Goal: Task Accomplishment & Management: Use online tool/utility

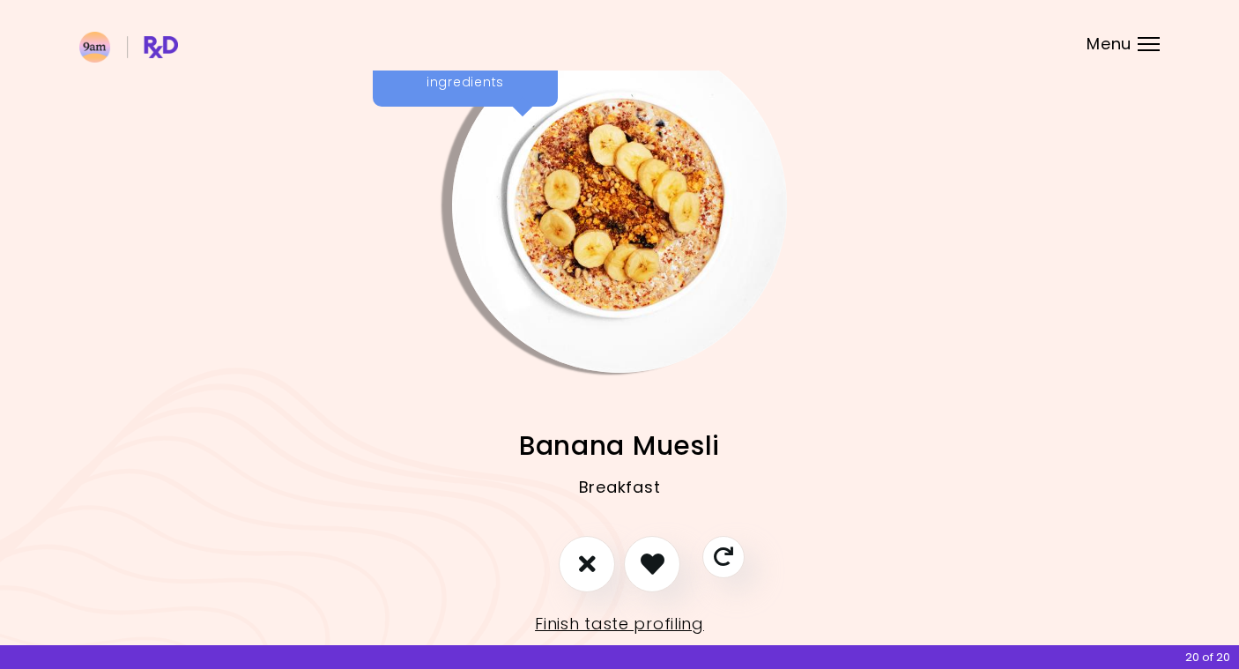
scroll to position [41, 0]
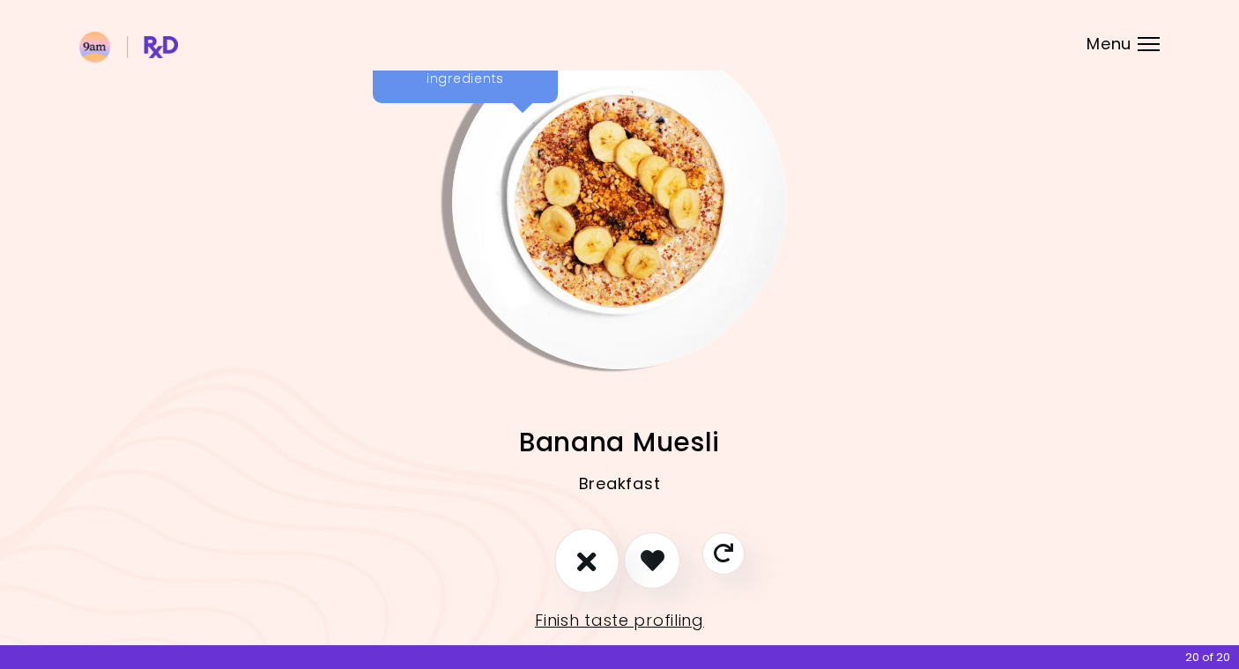
click at [584, 572] on icon "I don't like this recipe" at bounding box center [586, 559] width 19 height 27
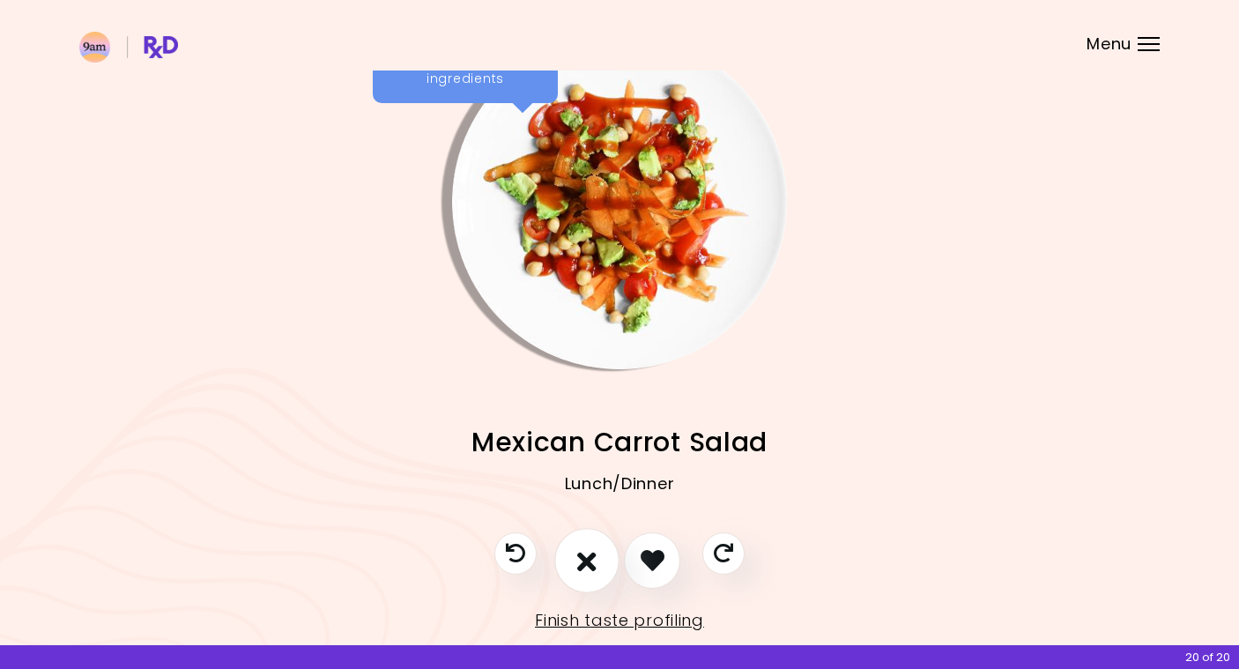
click at [589, 567] on icon "I don't like this recipe" at bounding box center [586, 559] width 19 height 27
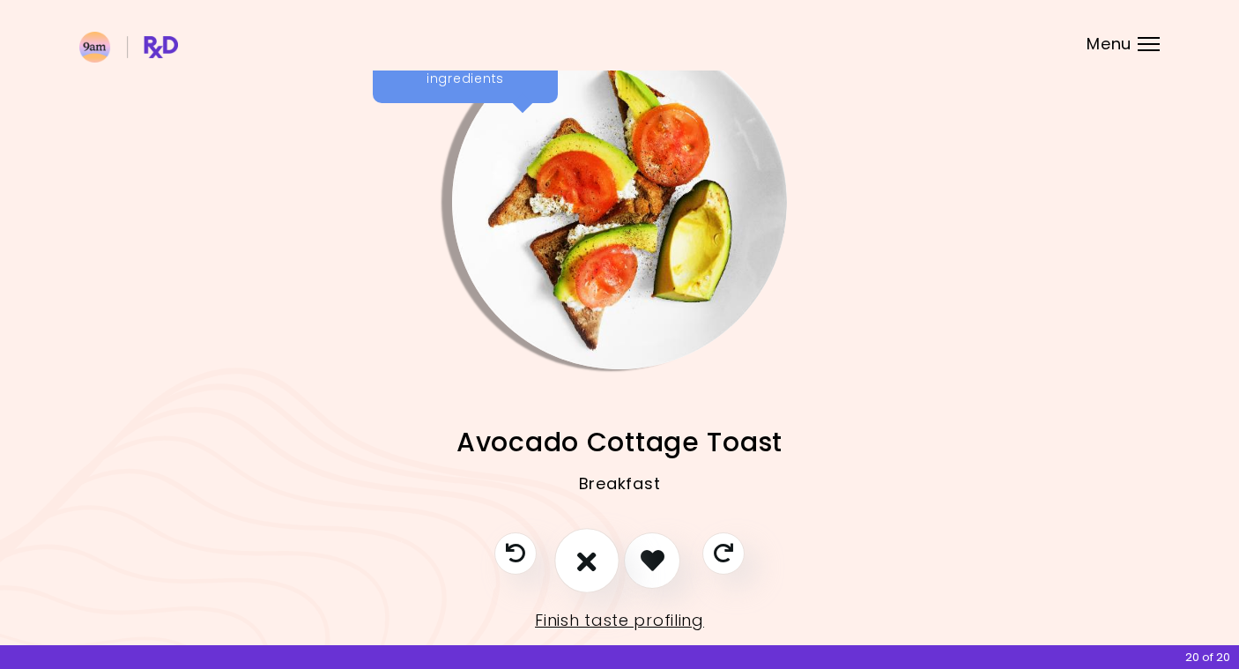
click at [589, 567] on icon "I don't like this recipe" at bounding box center [586, 559] width 19 height 27
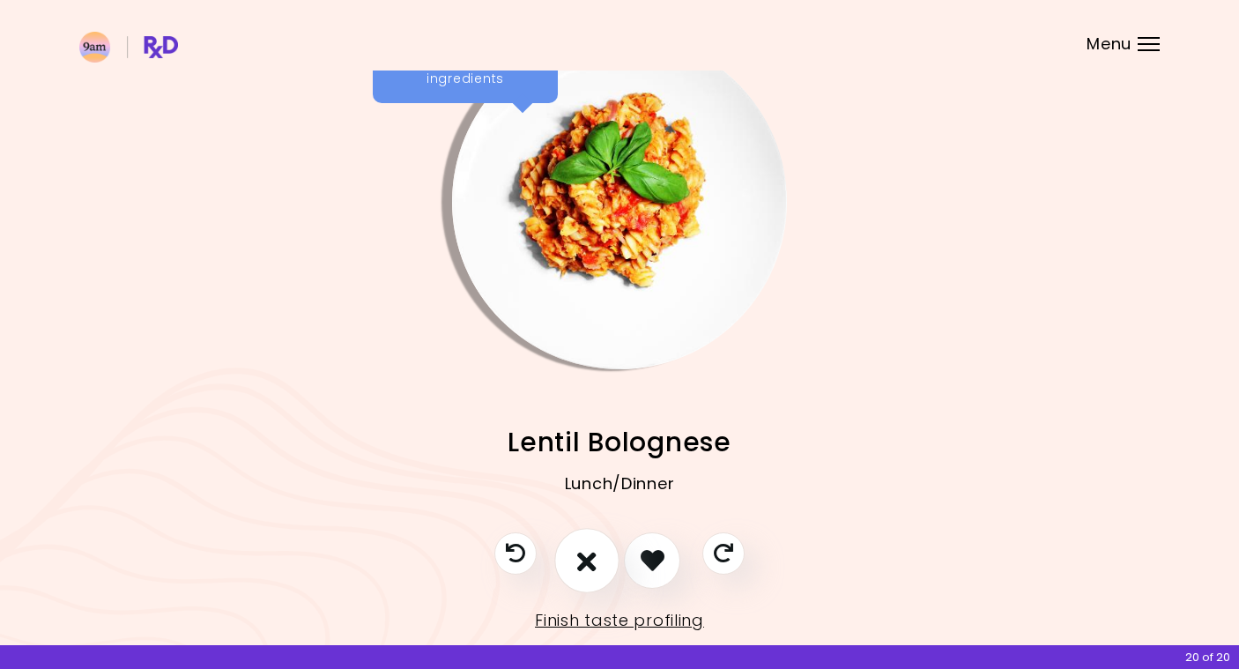
click at [589, 567] on icon "I don't like this recipe" at bounding box center [586, 559] width 19 height 27
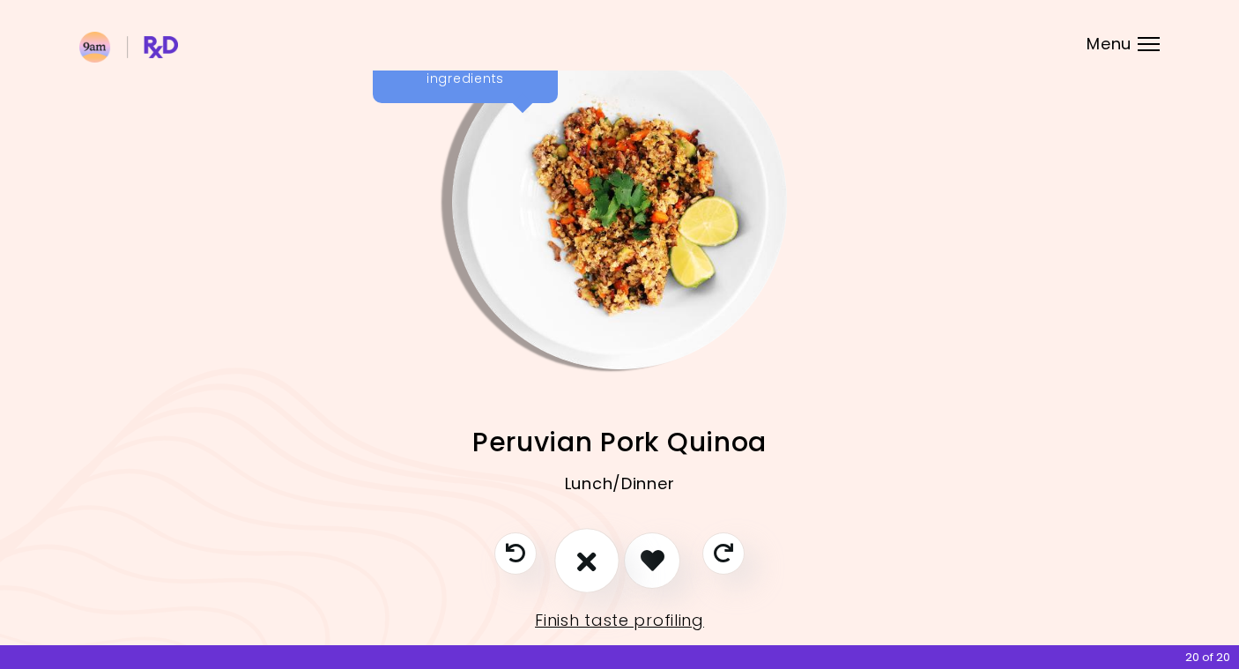
click at [589, 567] on icon "I don't like this recipe" at bounding box center [586, 559] width 19 height 27
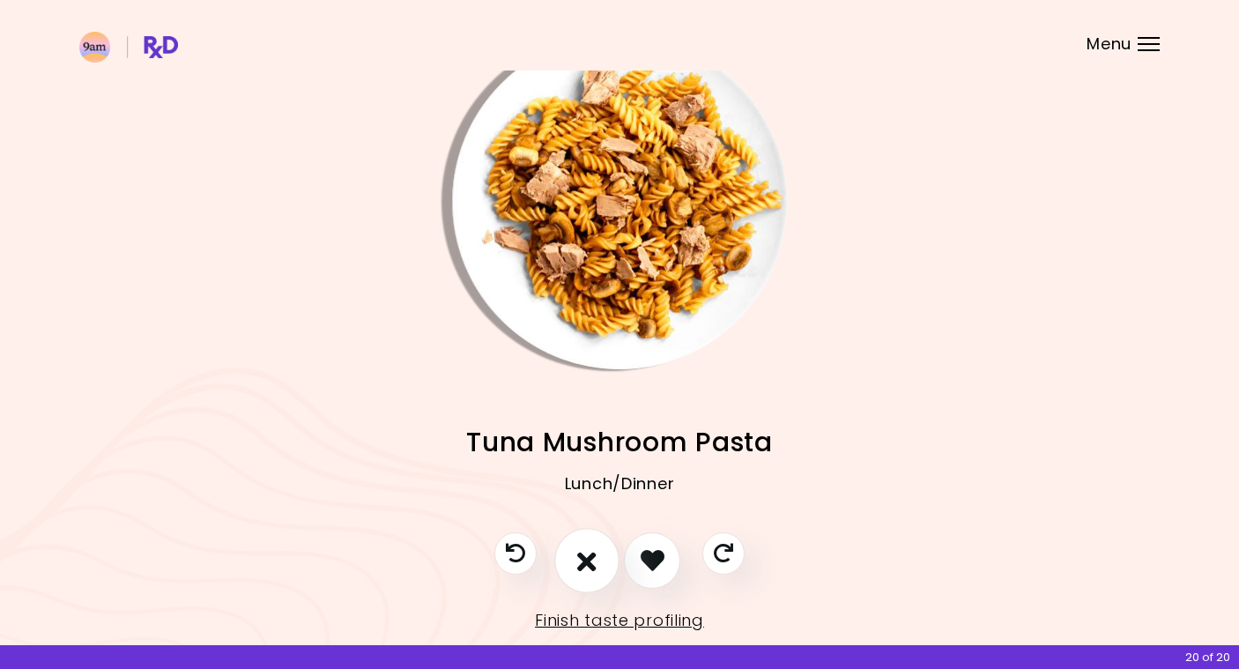
click at [589, 567] on icon "I don't like this recipe" at bounding box center [586, 559] width 19 height 27
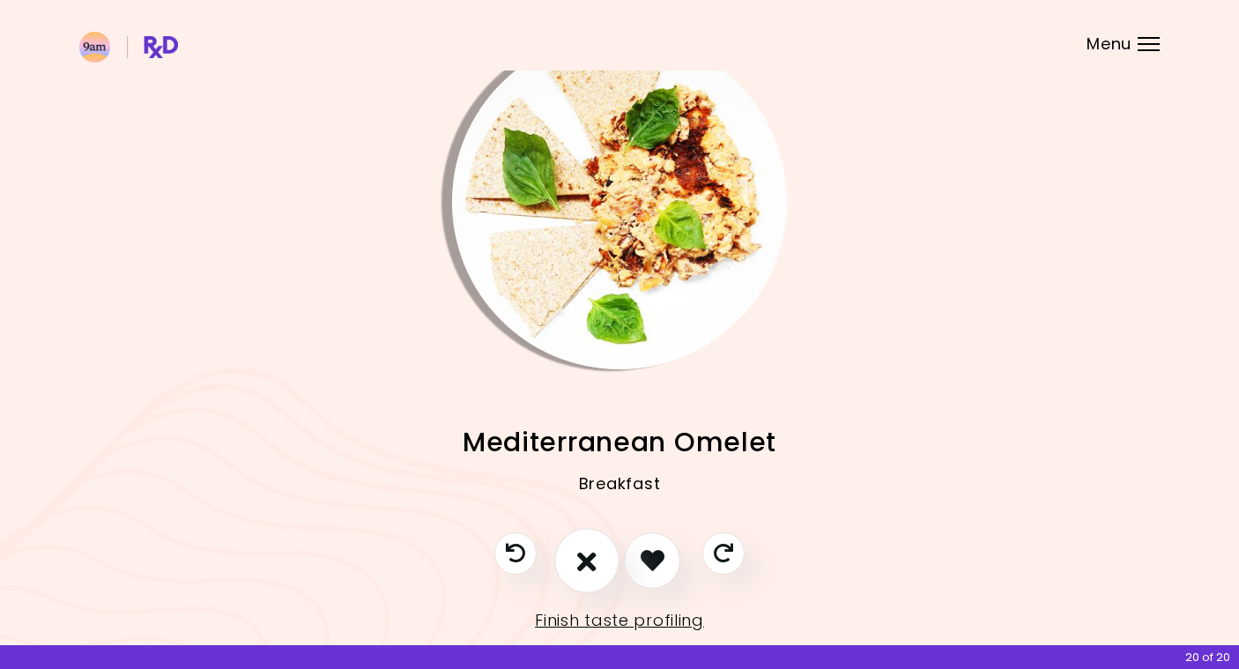
click at [596, 564] on icon "I don't like this recipe" at bounding box center [586, 559] width 19 height 27
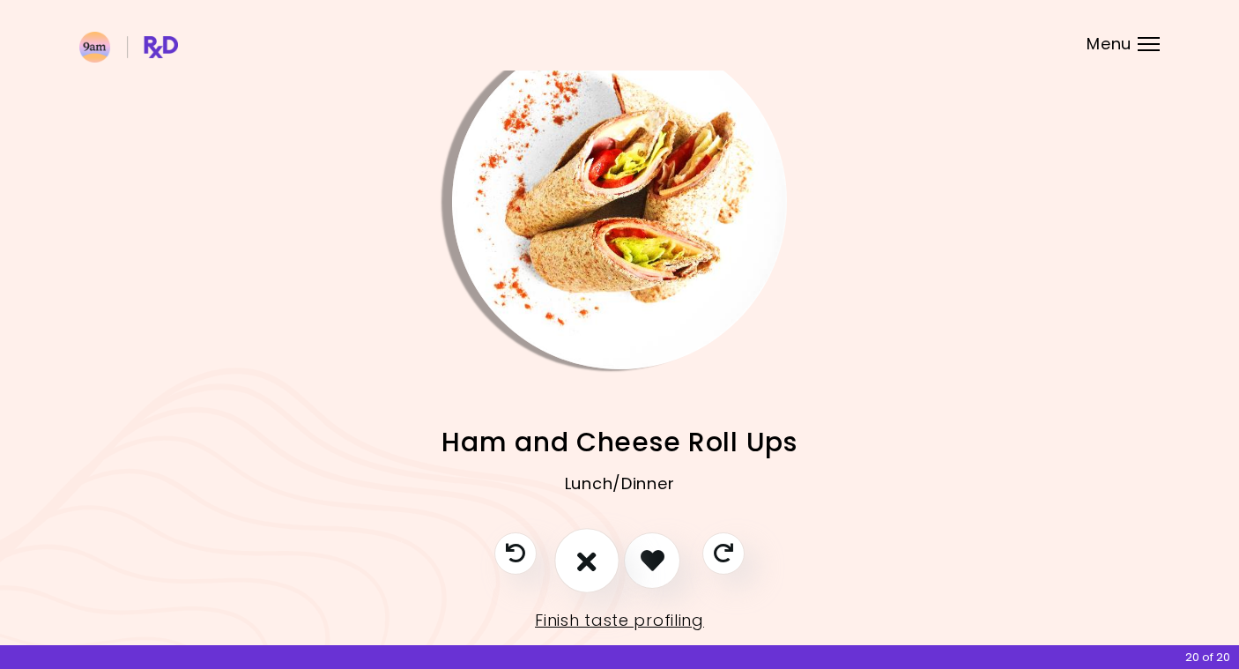
click at [582, 561] on icon "I don't like this recipe" at bounding box center [586, 559] width 19 height 27
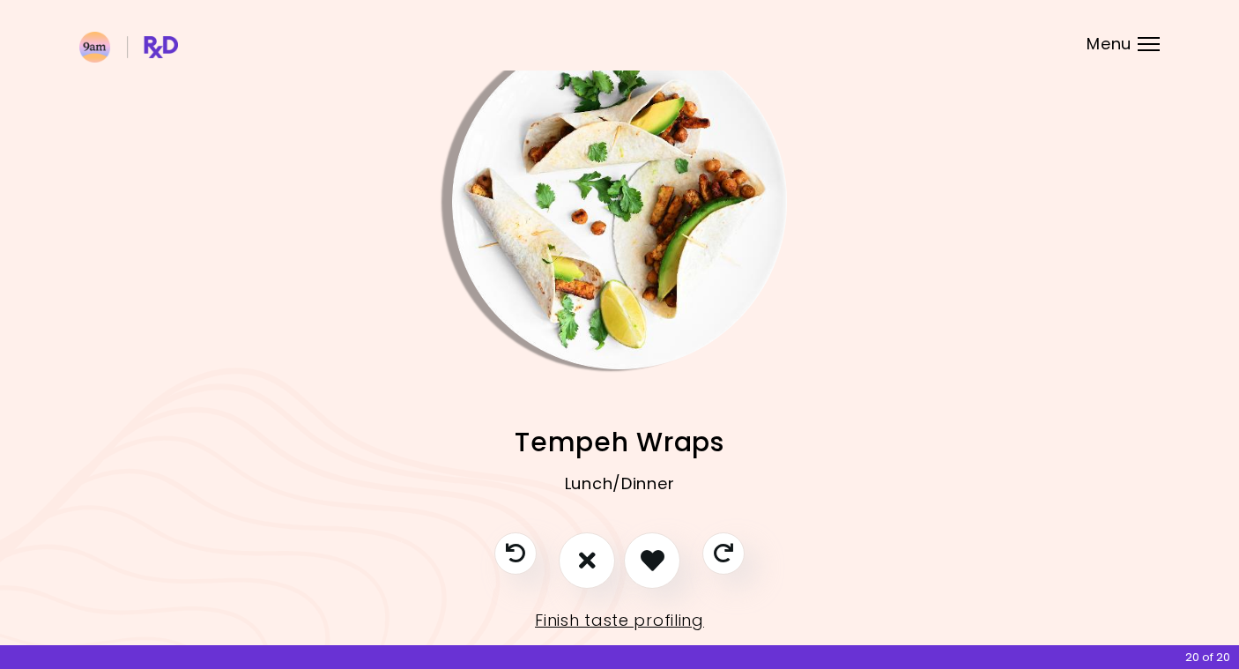
click at [747, 155] on img "Info - Tempeh Wraps" at bounding box center [619, 201] width 335 height 335
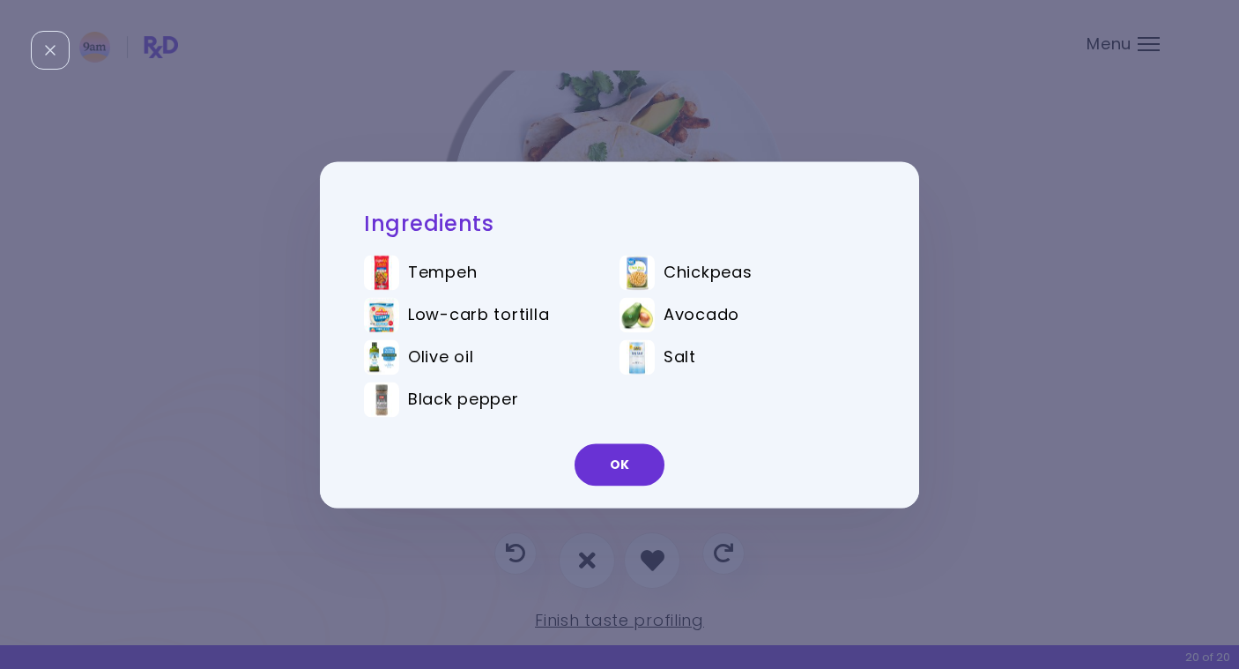
click at [381, 274] on img at bounding box center [381, 272] width 35 height 35
click at [617, 468] on button "OK" at bounding box center [619, 464] width 90 height 42
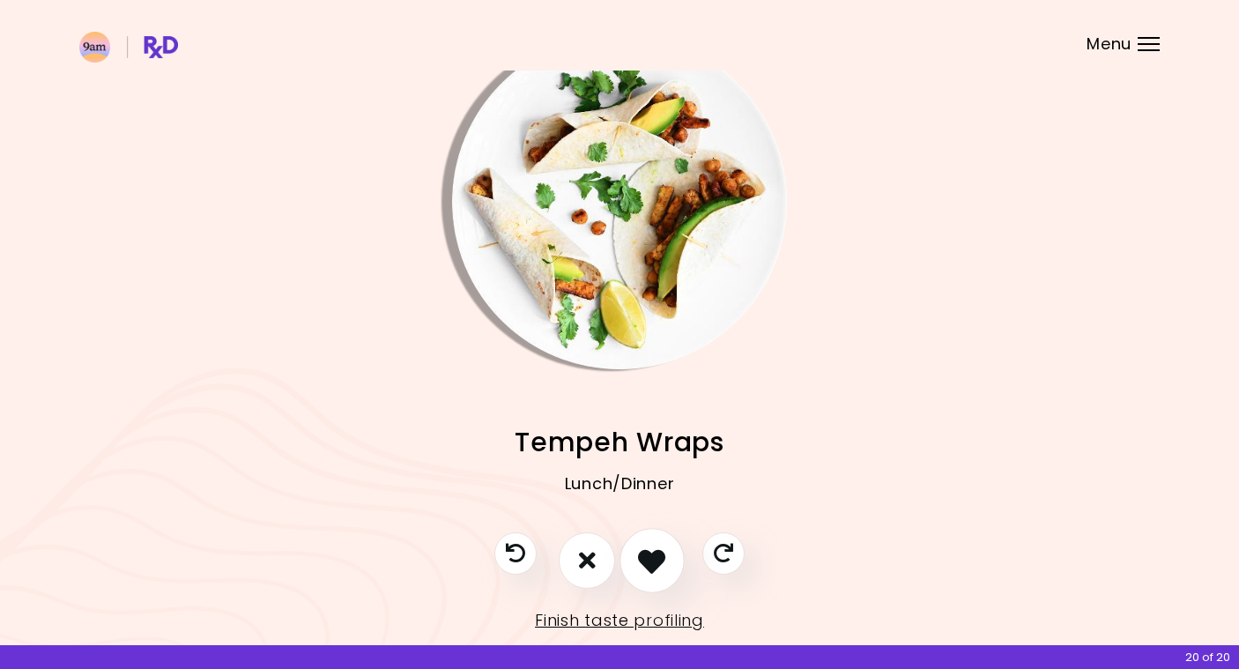
click at [651, 567] on icon "I like this recipe" at bounding box center [651, 559] width 27 height 27
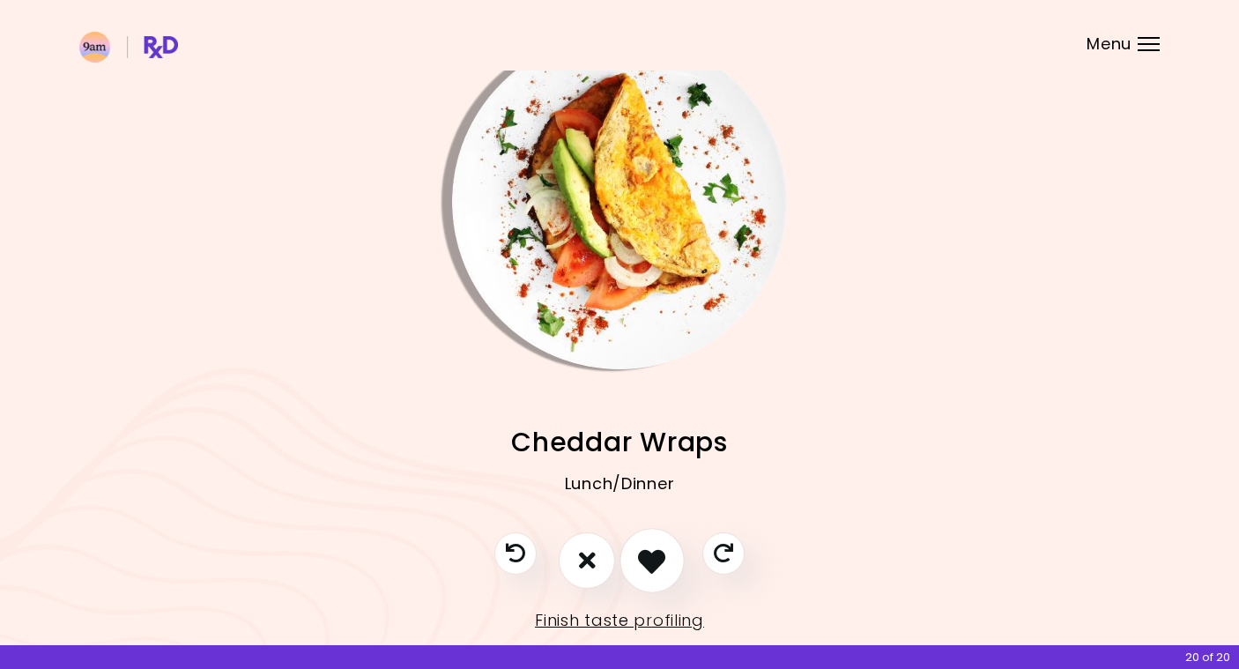
click at [647, 573] on button "I like this recipe" at bounding box center [651, 560] width 65 height 65
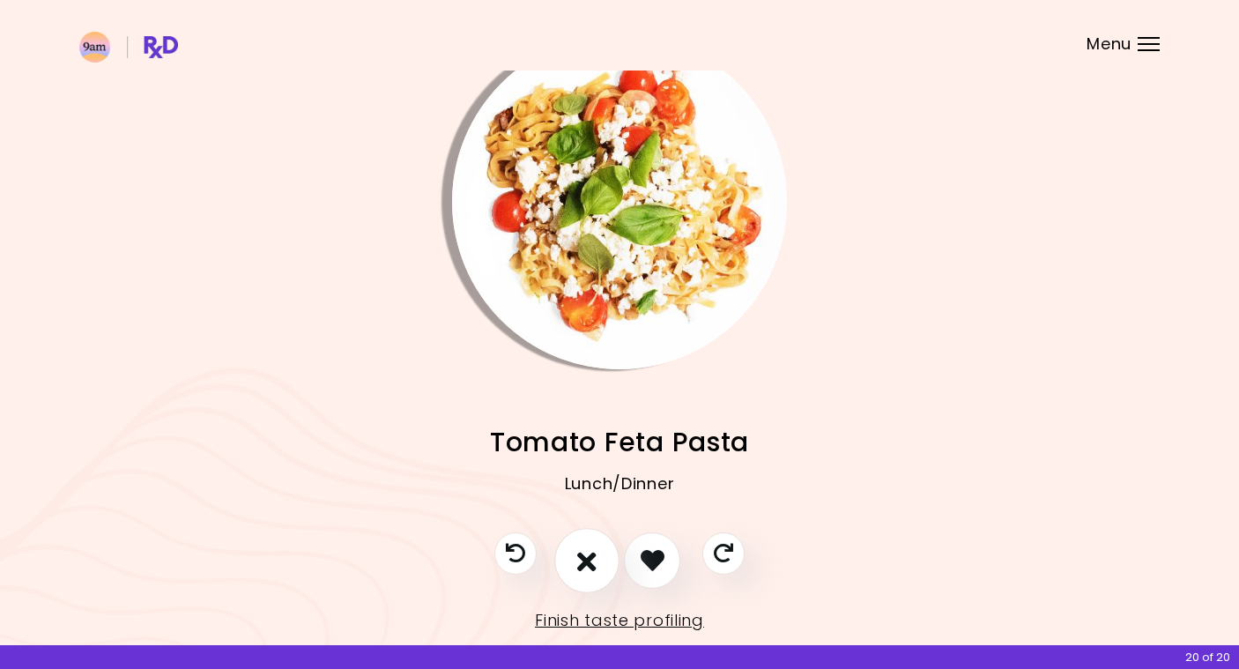
click at [593, 552] on icon "I don't like this recipe" at bounding box center [586, 559] width 19 height 27
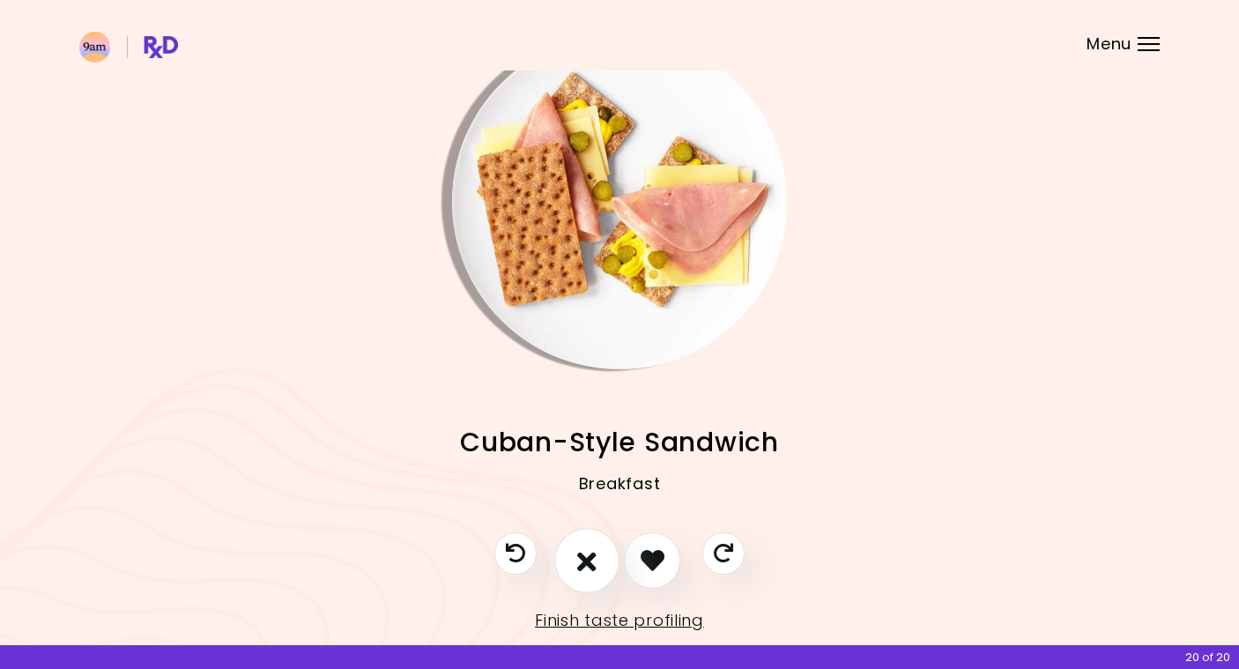
click at [596, 558] on icon "I don't like this recipe" at bounding box center [586, 559] width 19 height 27
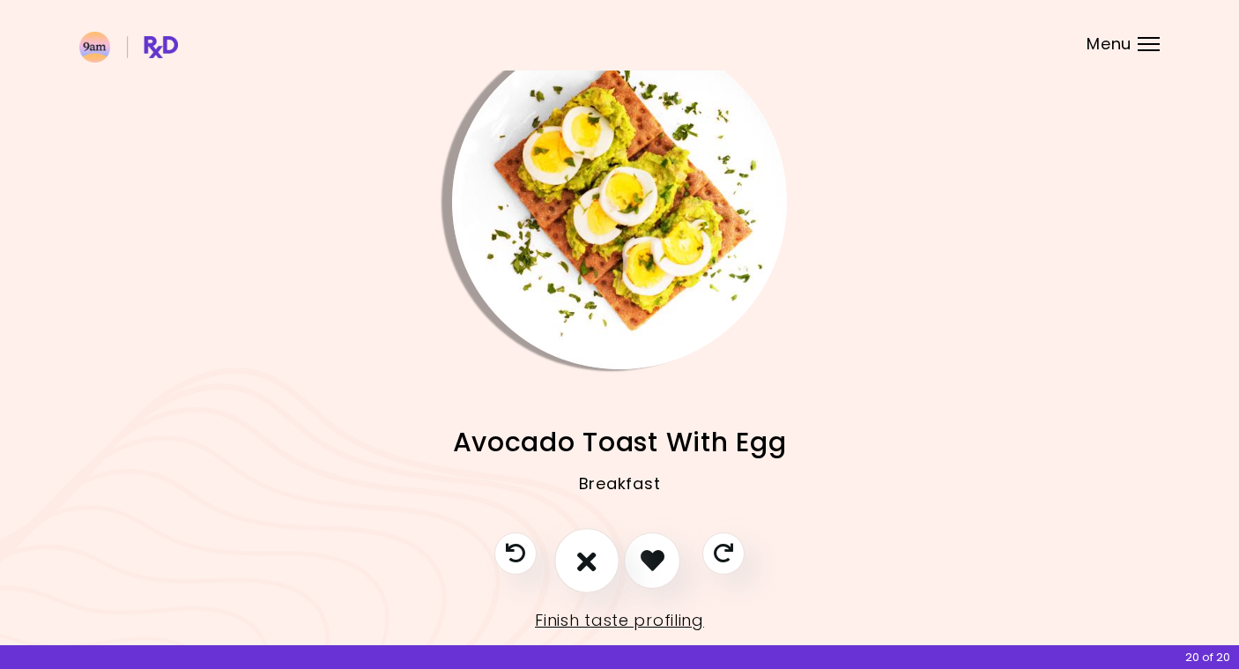
click at [596, 558] on icon "I don't like this recipe" at bounding box center [586, 559] width 19 height 27
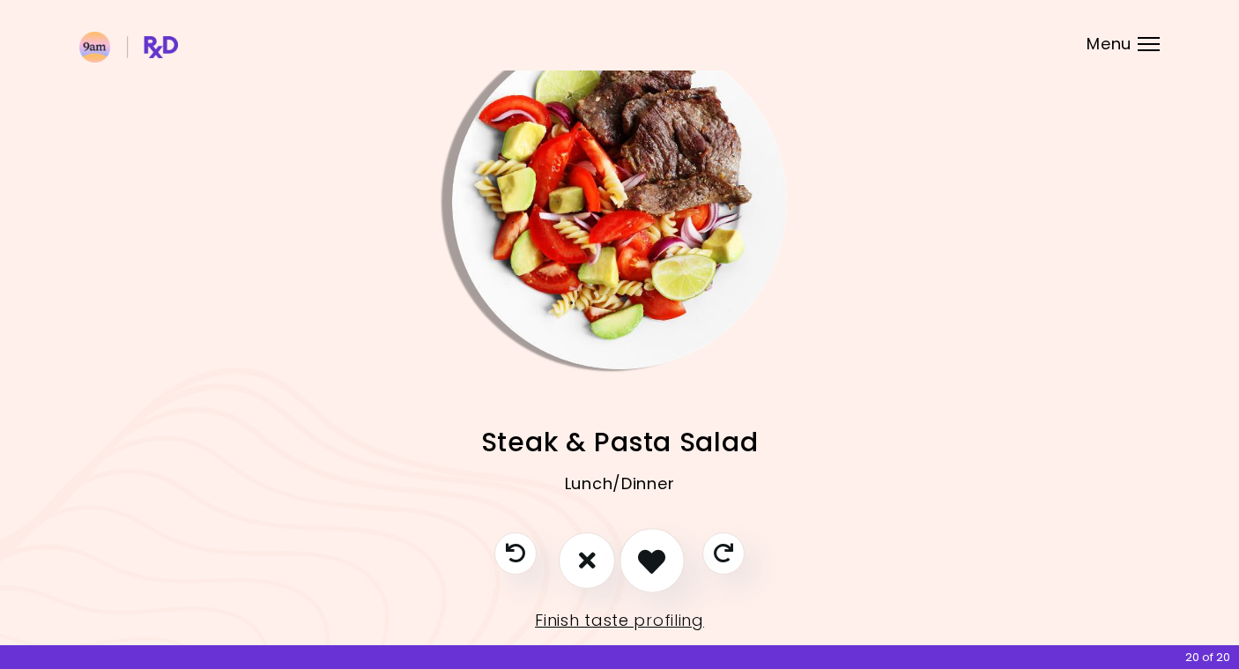
click at [642, 550] on icon "I like this recipe" at bounding box center [651, 559] width 27 height 27
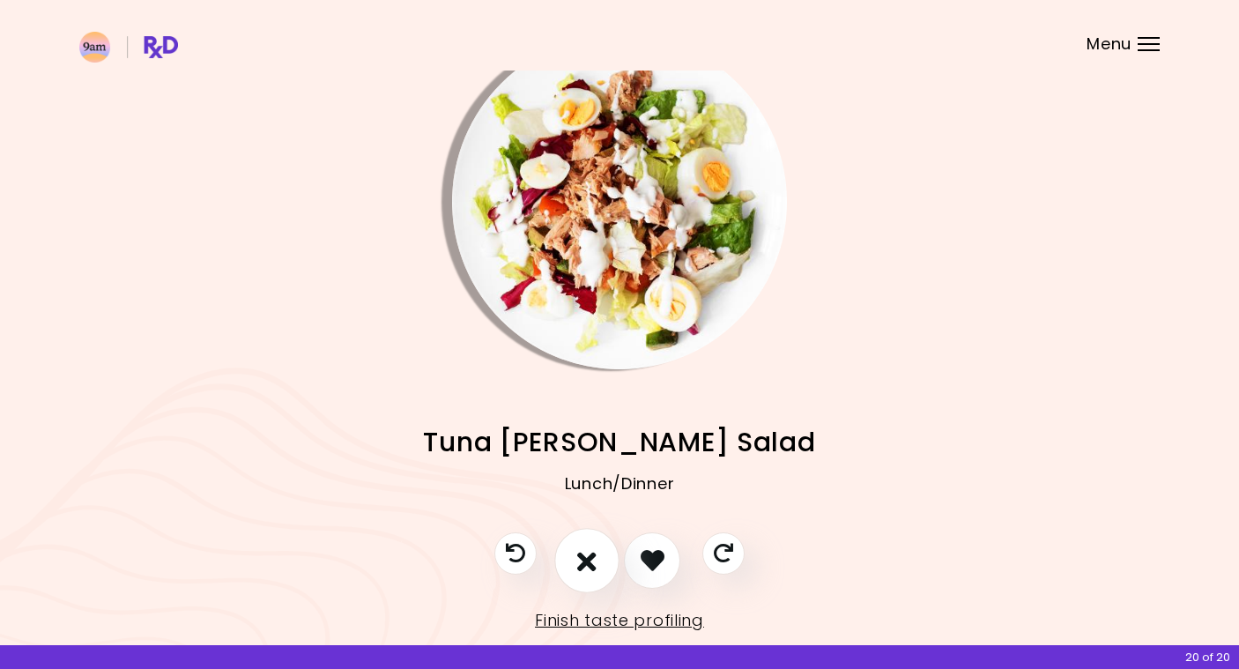
click at [575, 553] on button "I don't like this recipe" at bounding box center [586, 560] width 65 height 65
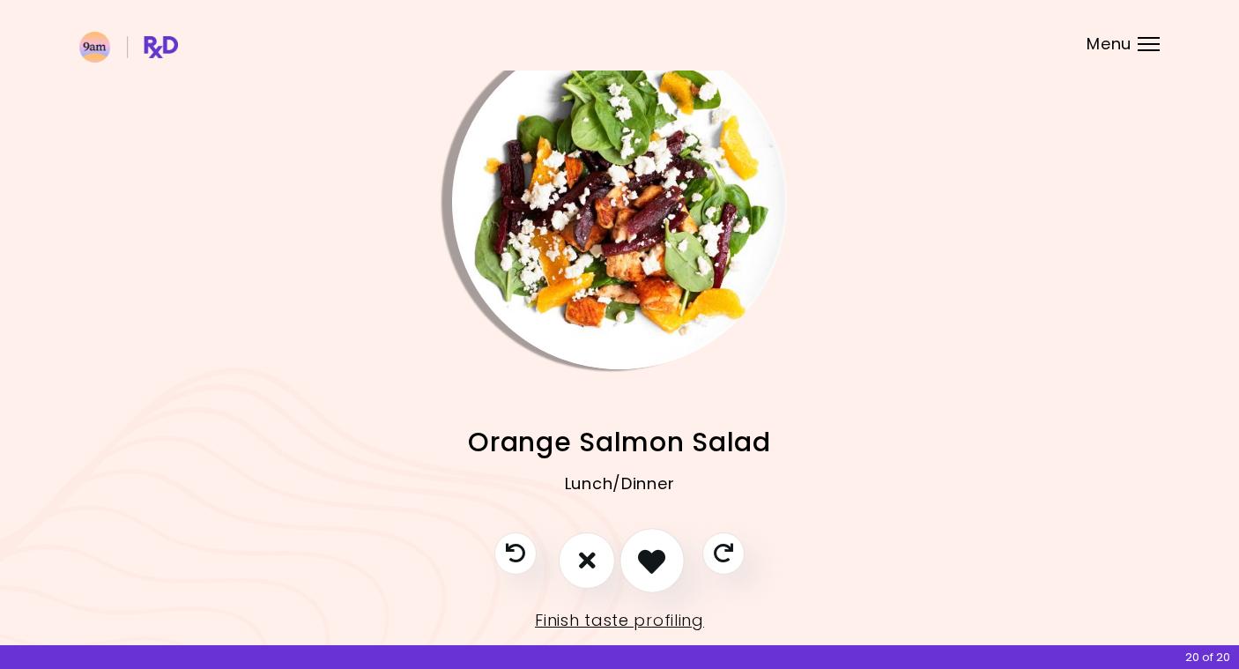
click at [646, 565] on icon "I like this recipe" at bounding box center [651, 559] width 27 height 27
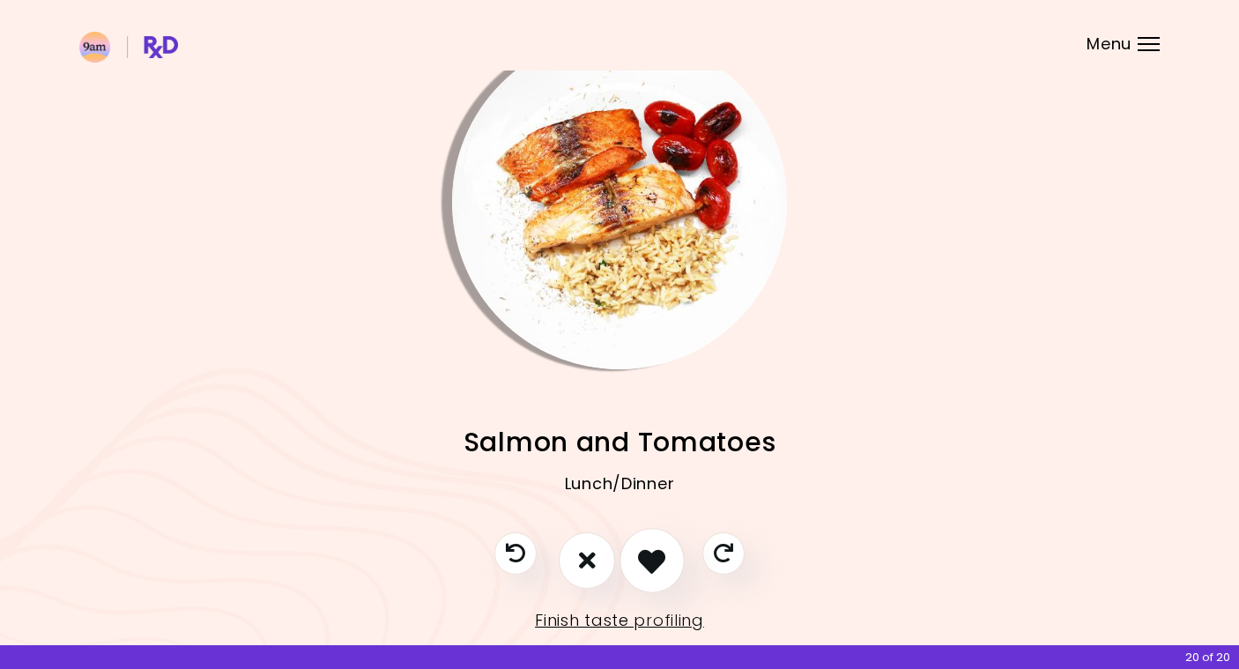
click at [646, 565] on icon "I like this recipe" at bounding box center [651, 559] width 27 height 27
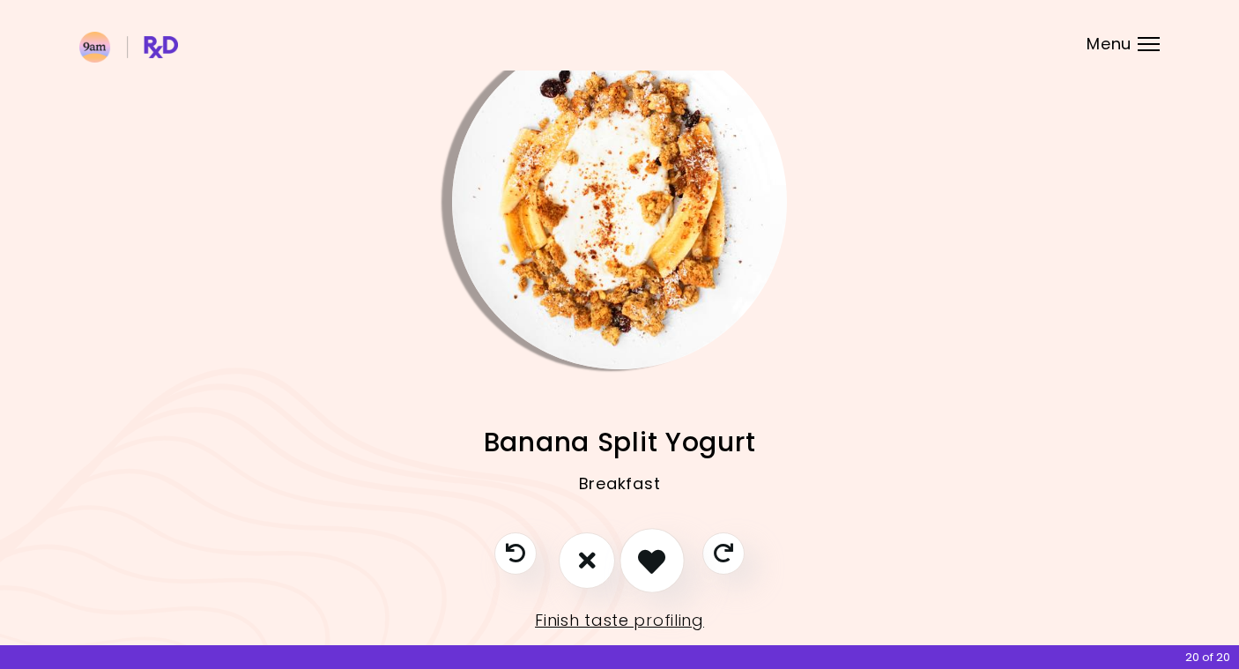
click at [649, 571] on icon "I like this recipe" at bounding box center [651, 559] width 27 height 27
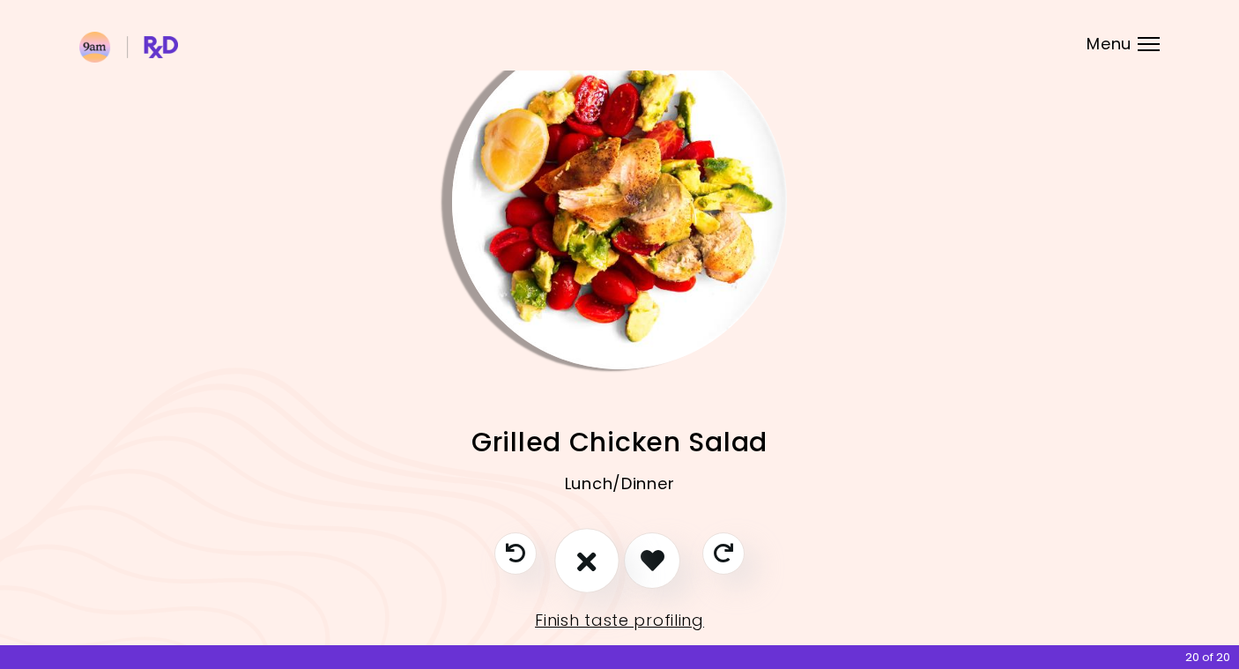
click at [596, 565] on icon "I don't like this recipe" at bounding box center [586, 559] width 19 height 27
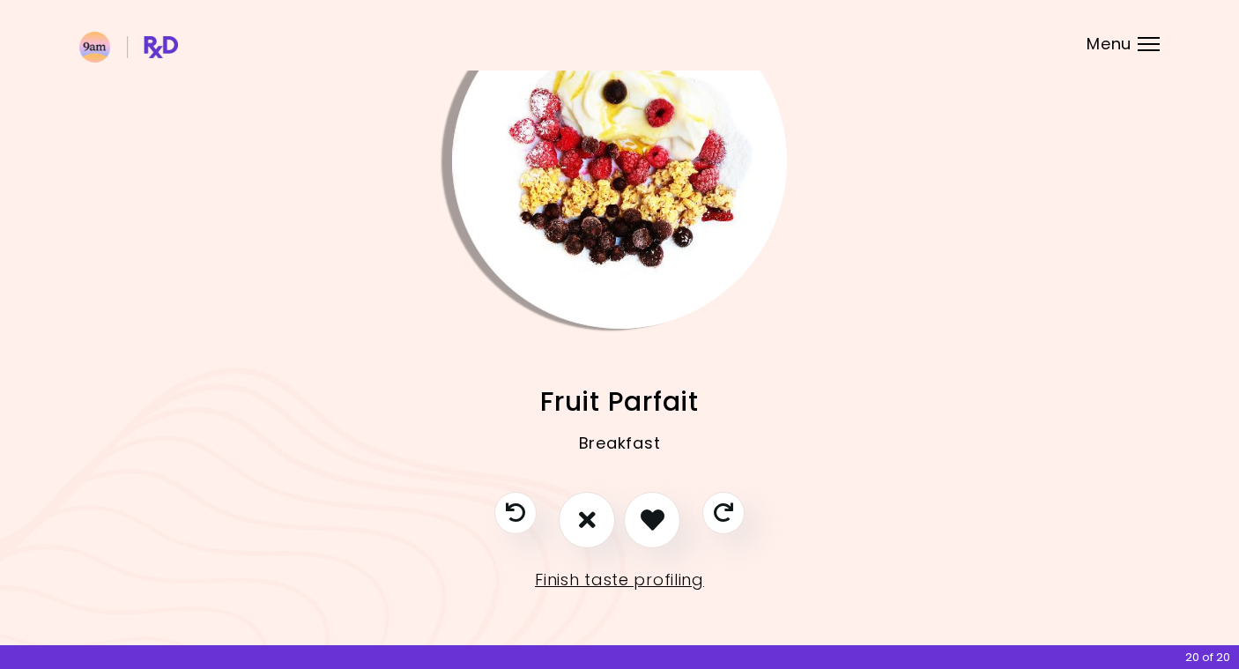
scroll to position [79, 0]
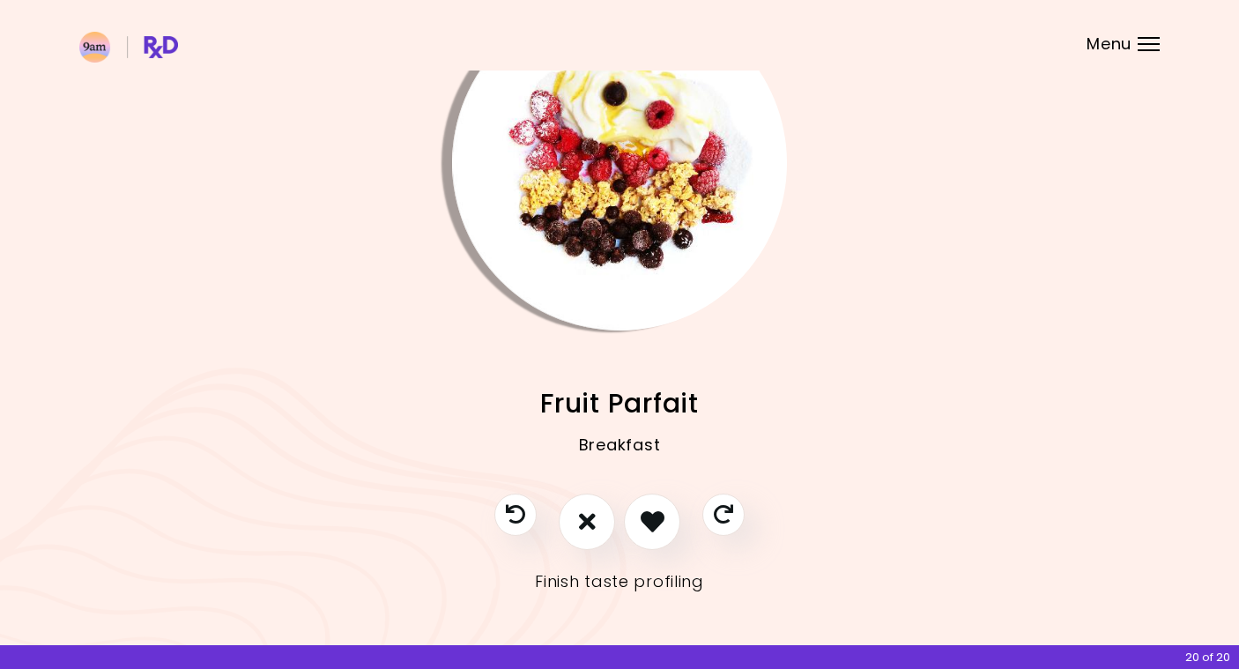
click at [651, 576] on link "Finish taste profiling" at bounding box center [619, 581] width 169 height 28
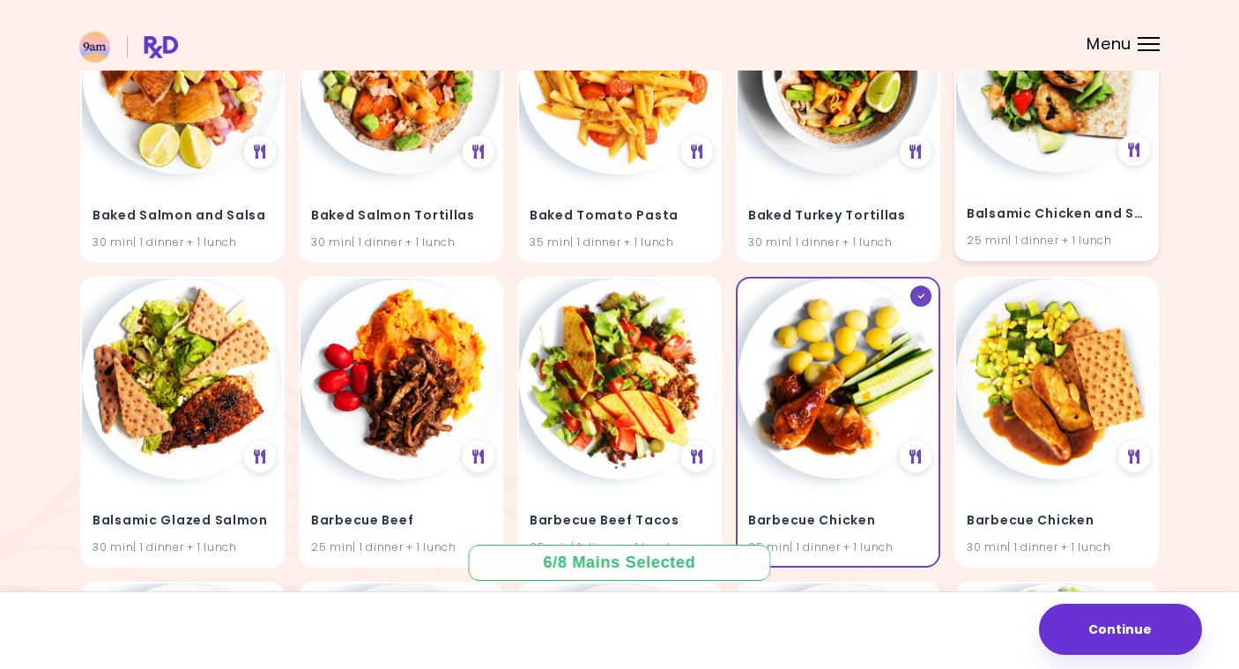
scroll to position [1808, 0]
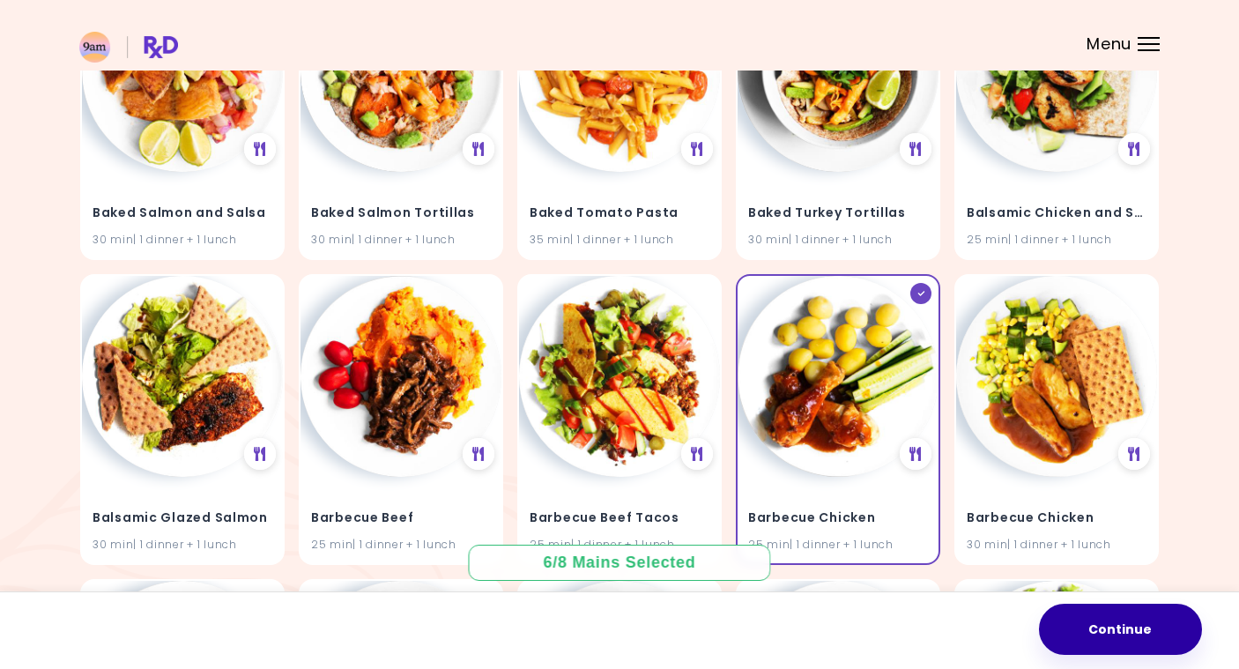
click at [1098, 624] on button "Continue" at bounding box center [1120, 629] width 163 height 51
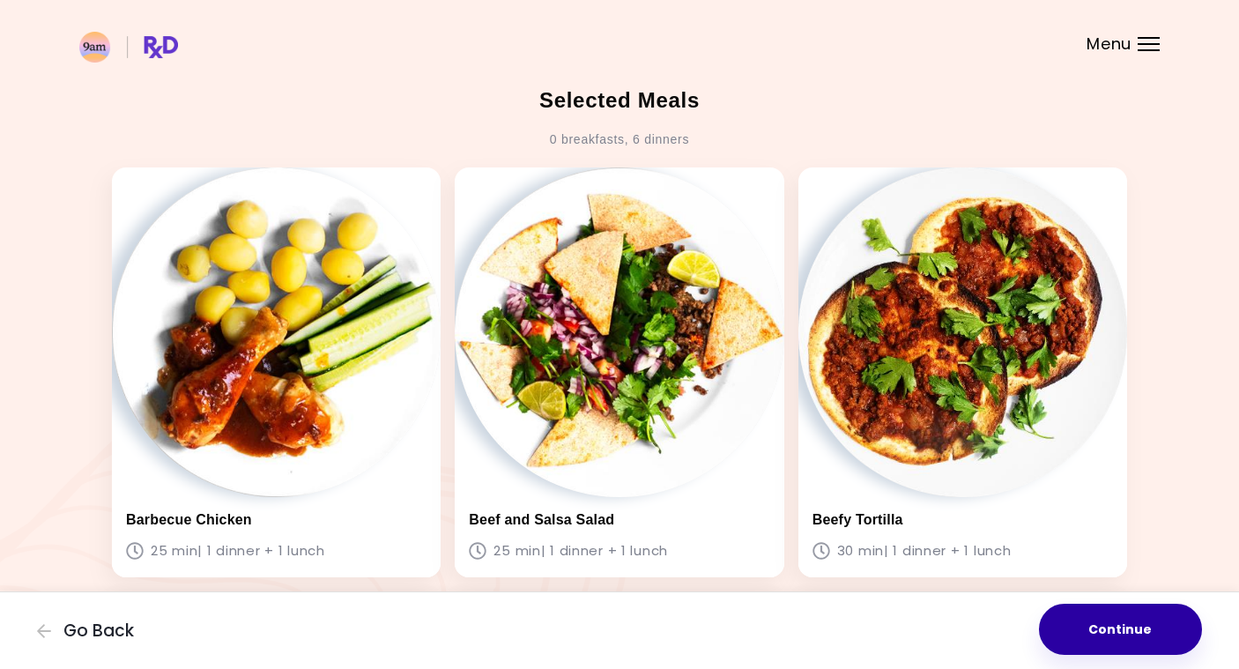
click at [1130, 626] on button "Continue" at bounding box center [1120, 629] width 163 height 51
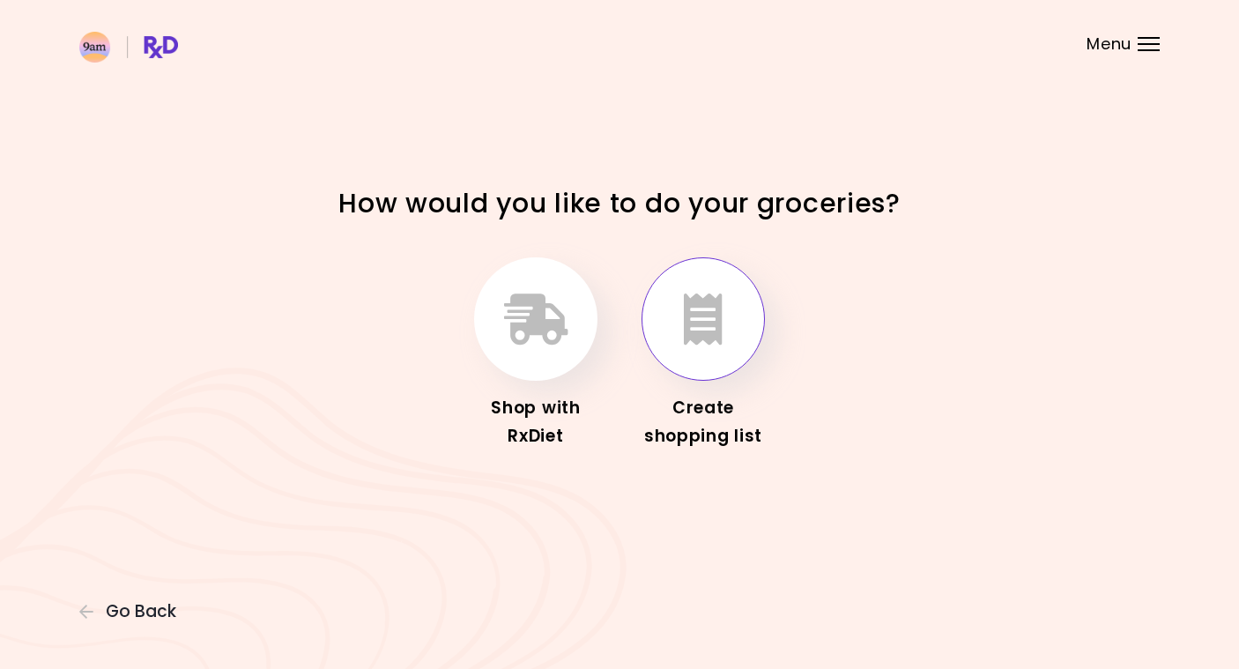
click at [715, 330] on icon "button" at bounding box center [703, 318] width 39 height 51
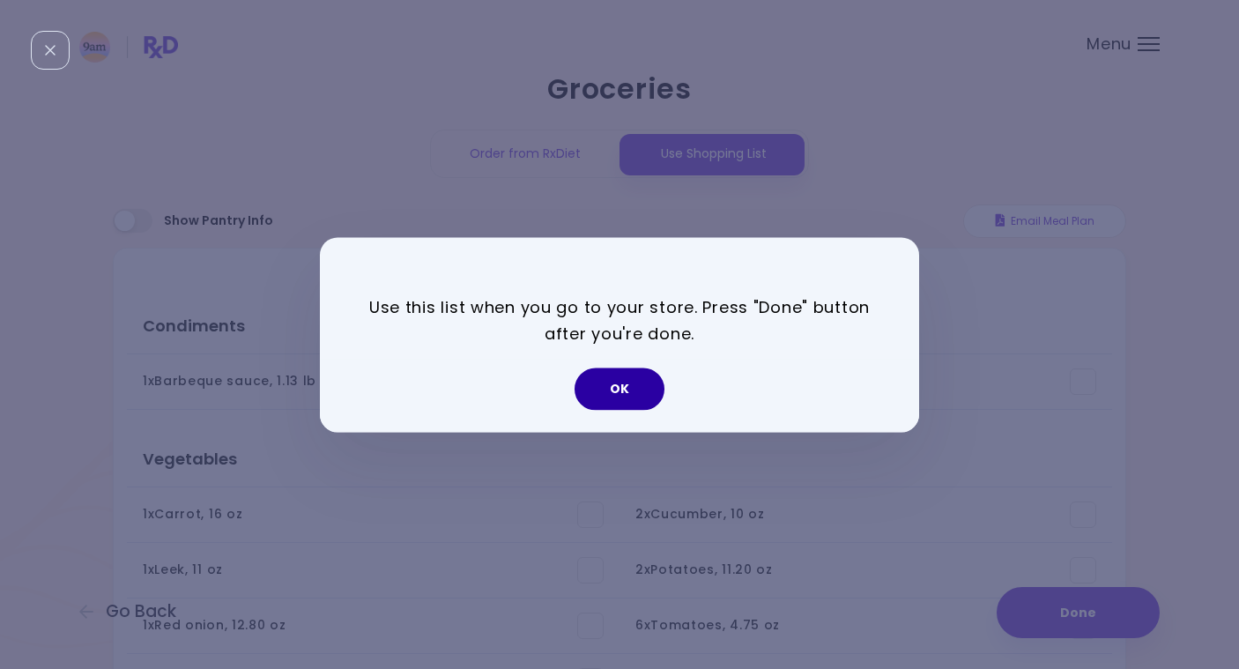
click at [631, 381] on button "OK" at bounding box center [619, 388] width 90 height 42
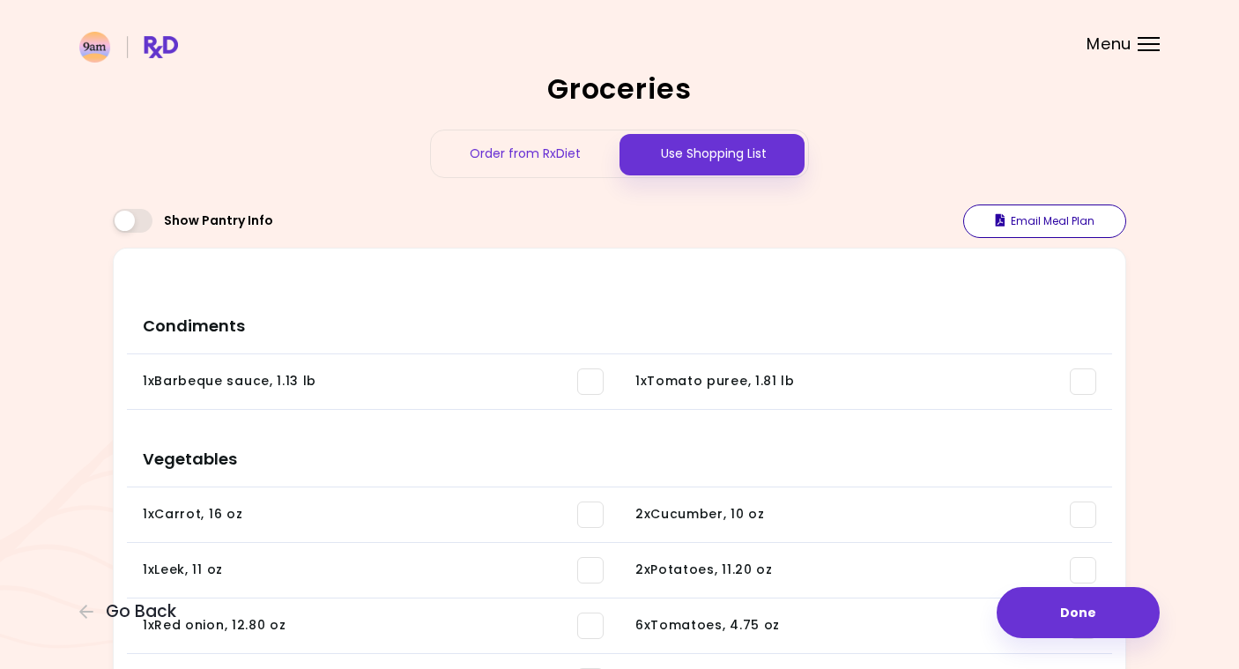
click at [1048, 226] on button "Email Meal Plan" at bounding box center [1044, 220] width 163 height 33
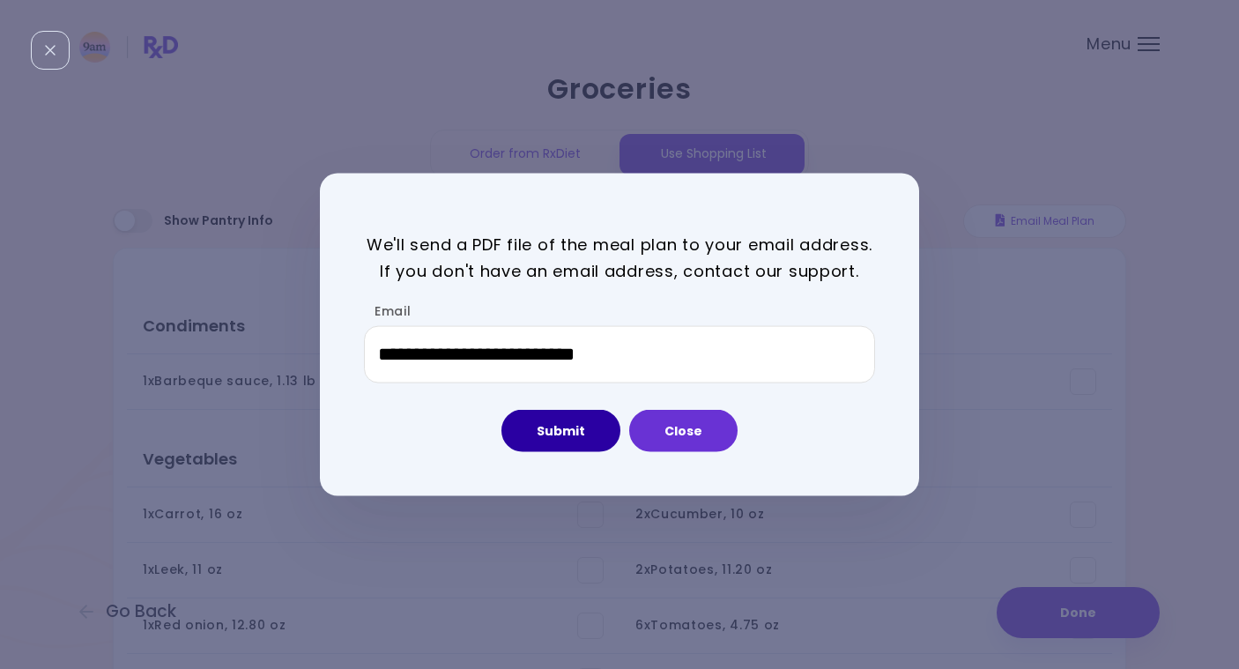
click at [603, 431] on button "Submit" at bounding box center [560, 431] width 119 height 42
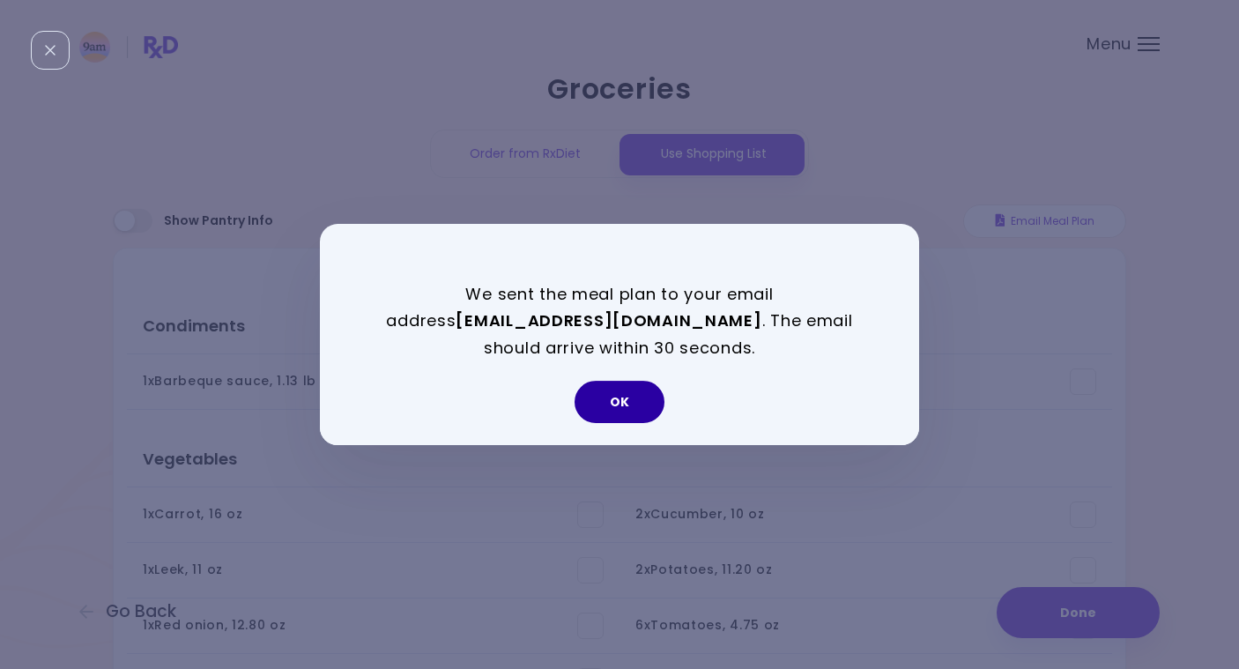
click at [637, 416] on button "OK" at bounding box center [619, 402] width 90 height 42
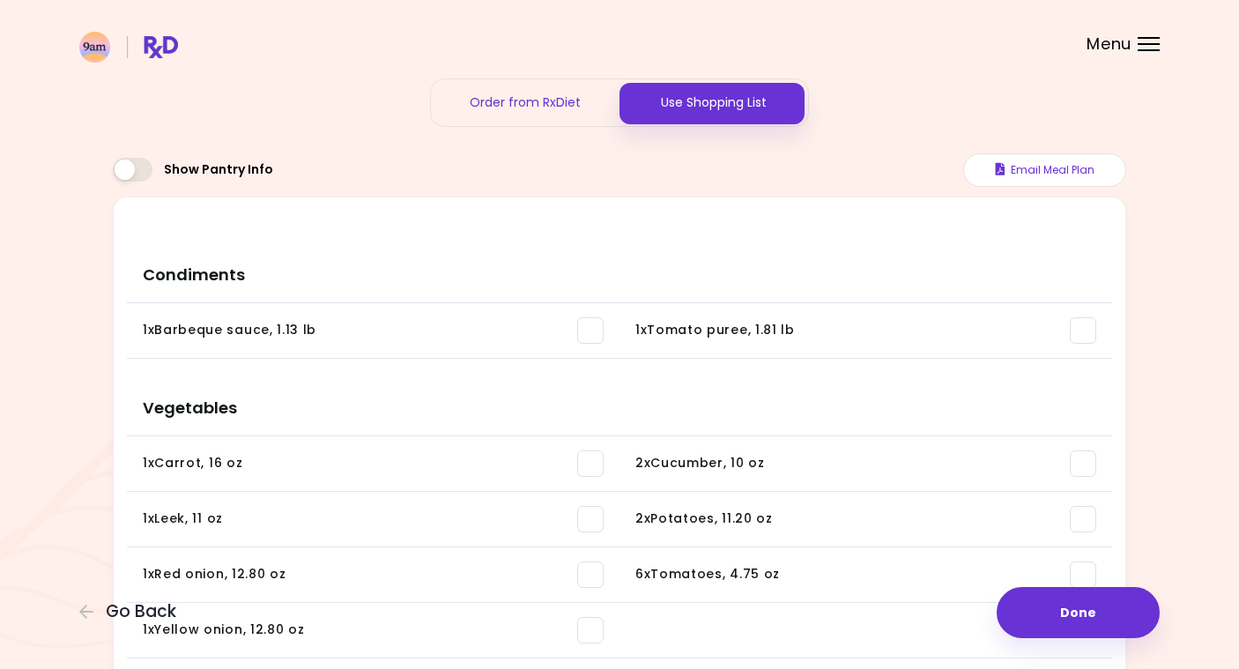
scroll to position [66, 0]
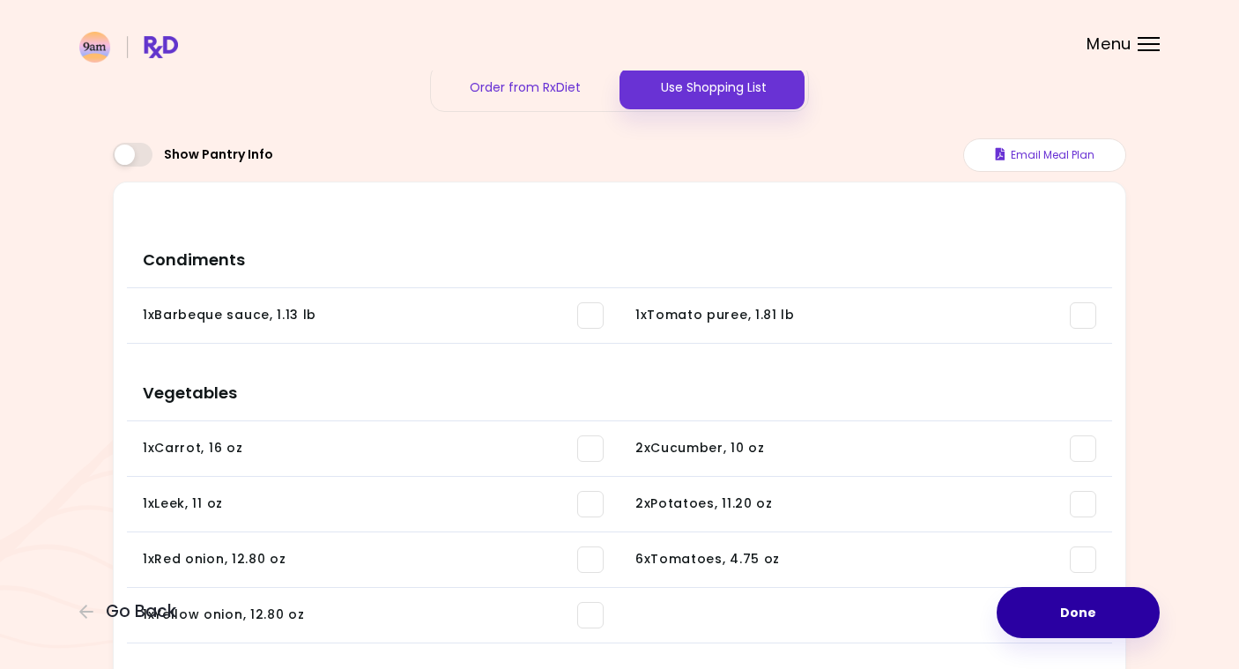
click at [1054, 610] on button "Done" at bounding box center [1077, 612] width 163 height 51
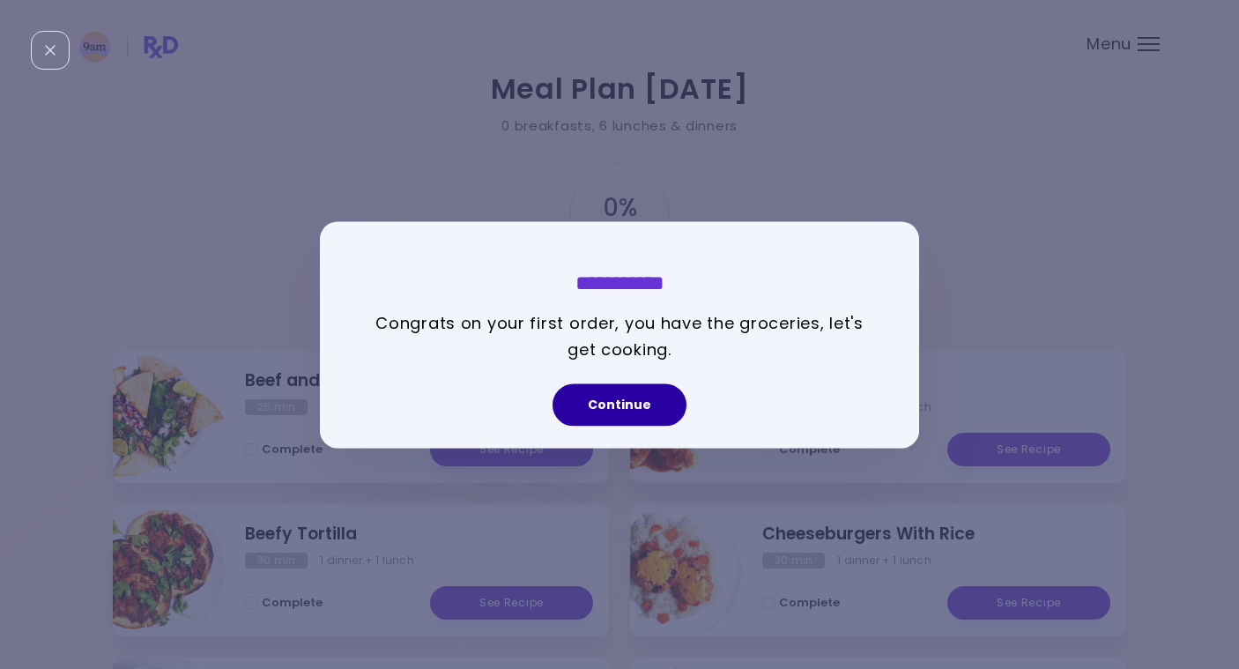
click at [637, 404] on button "Continue" at bounding box center [619, 404] width 134 height 42
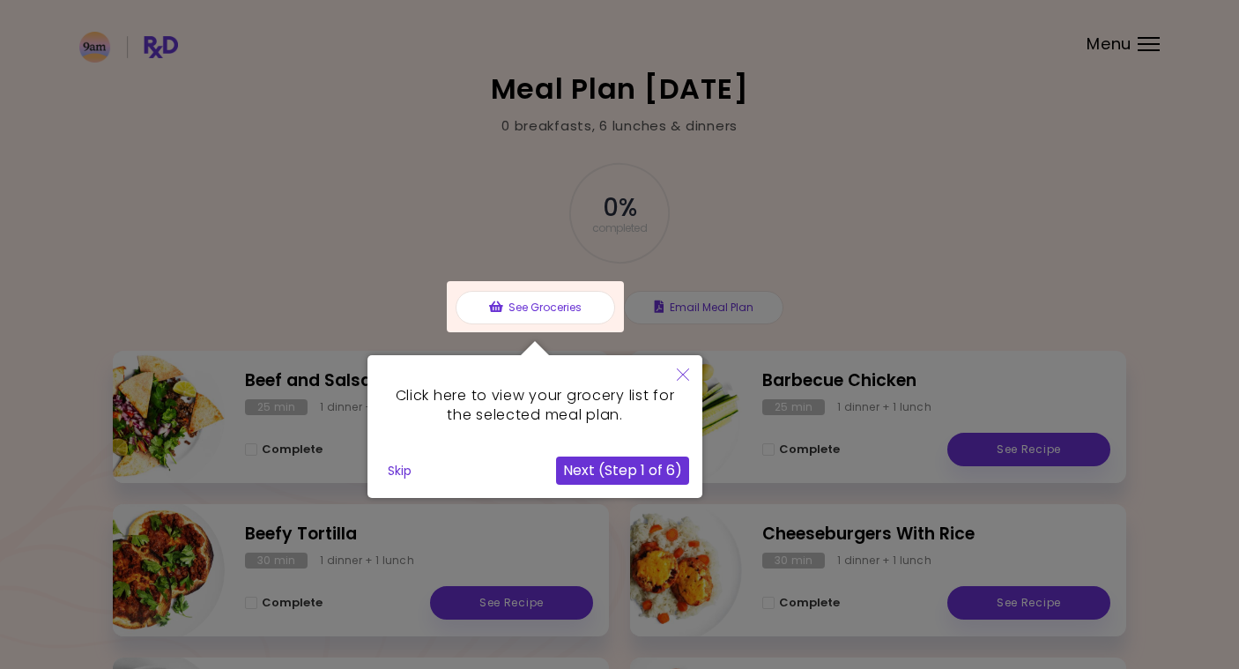
click at [610, 472] on button "Next (Step 1 of 6)" at bounding box center [622, 470] width 133 height 28
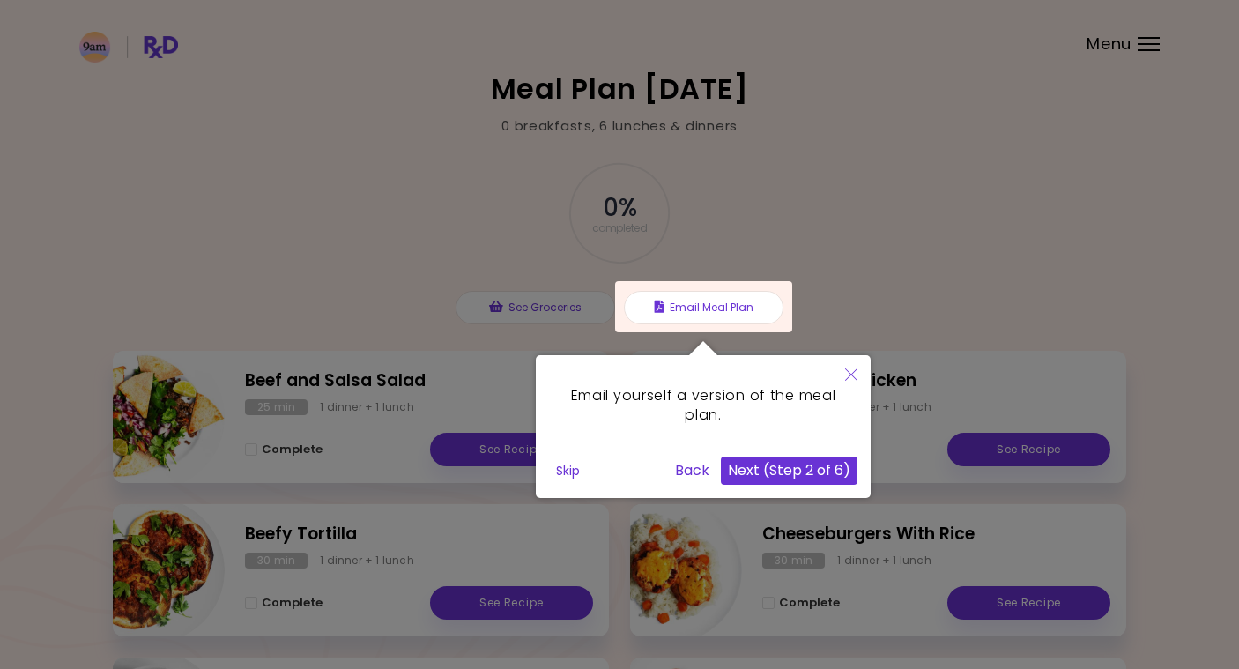
click at [781, 472] on button "Next (Step 2 of 6)" at bounding box center [789, 470] width 137 height 28
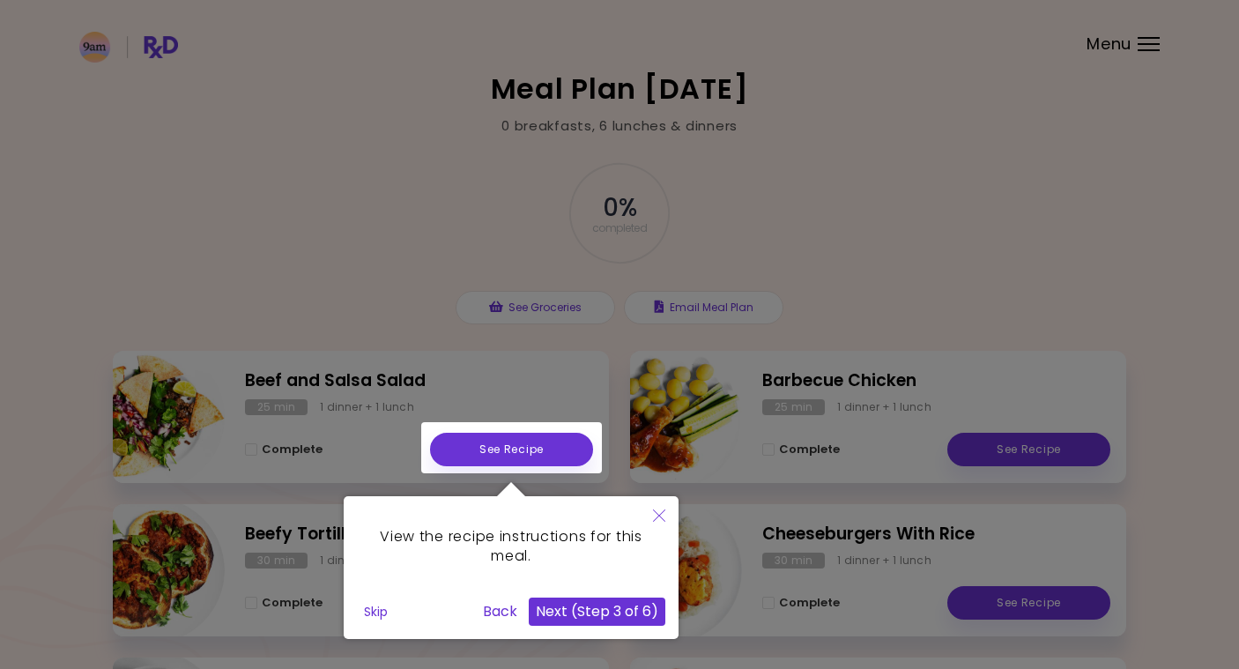
click at [574, 620] on button "Next (Step 3 of 6)" at bounding box center [597, 611] width 137 height 28
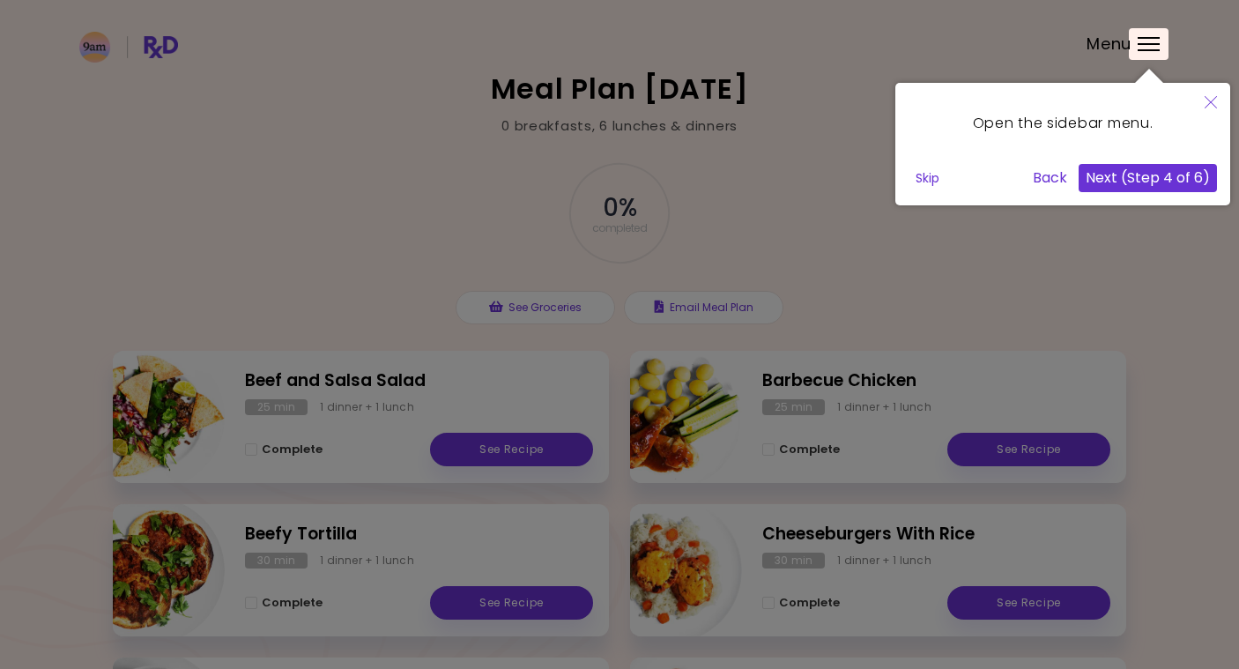
click at [1195, 181] on button "Next (Step 4 of 6)" at bounding box center [1147, 178] width 138 height 28
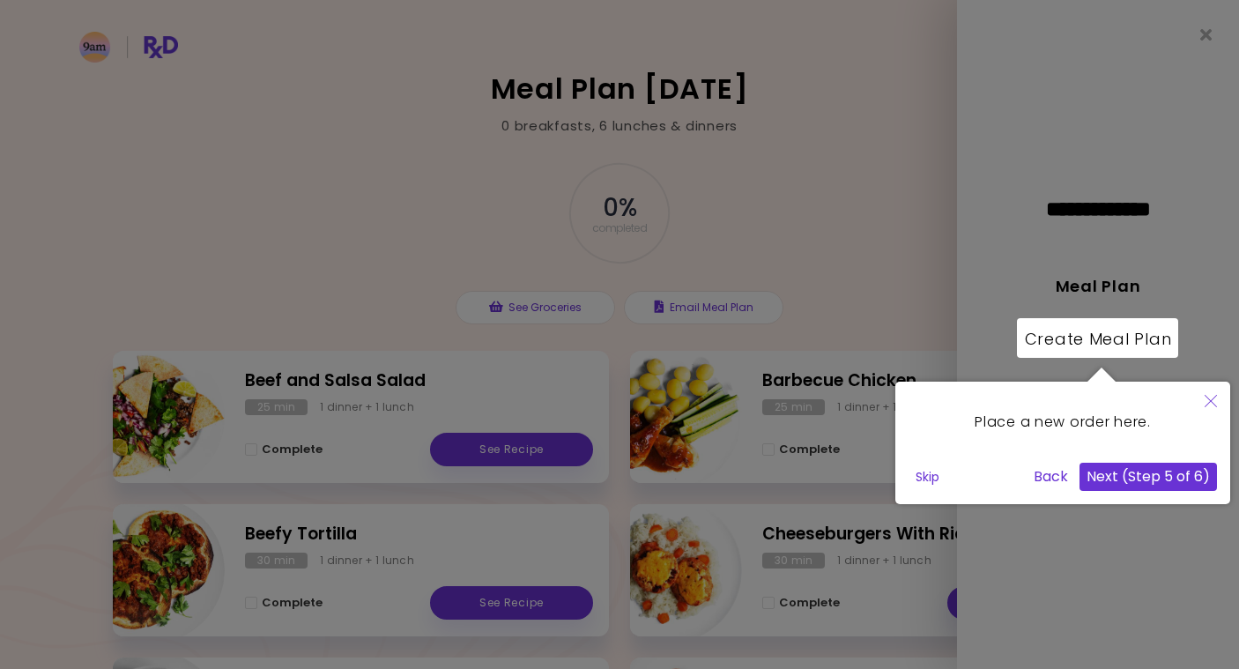
click at [1137, 472] on button "Next (Step 5 of 6)" at bounding box center [1147, 477] width 137 height 28
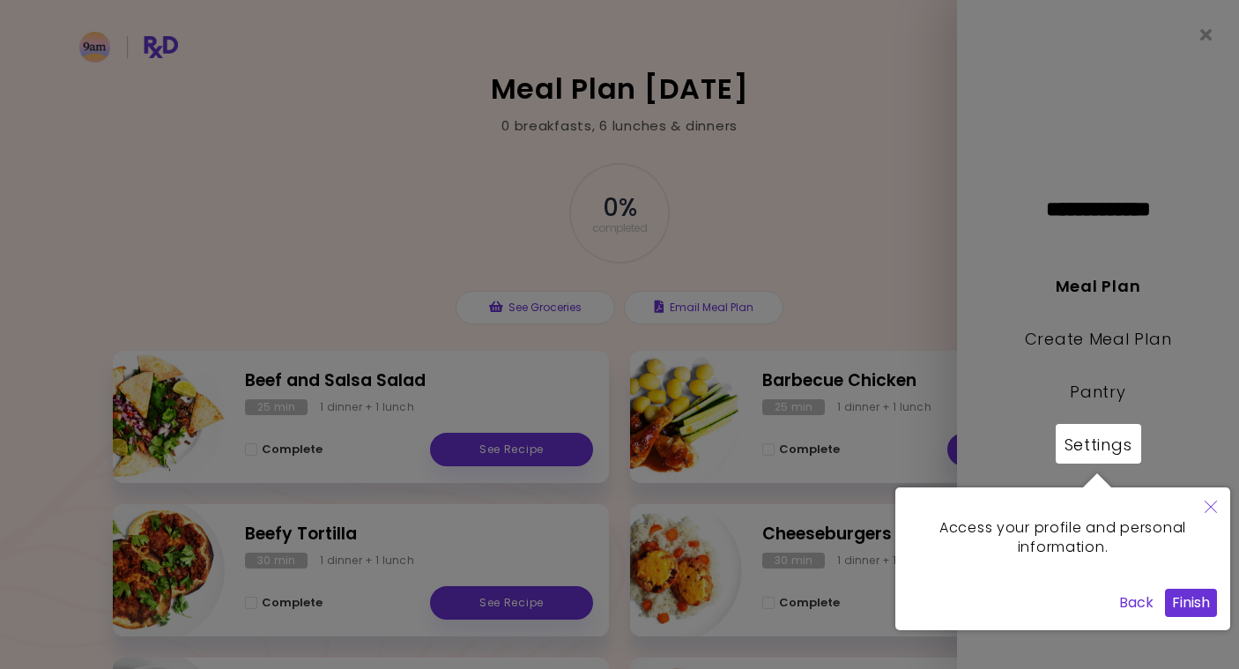
click at [1172, 601] on button "Finish" at bounding box center [1191, 603] width 52 height 28
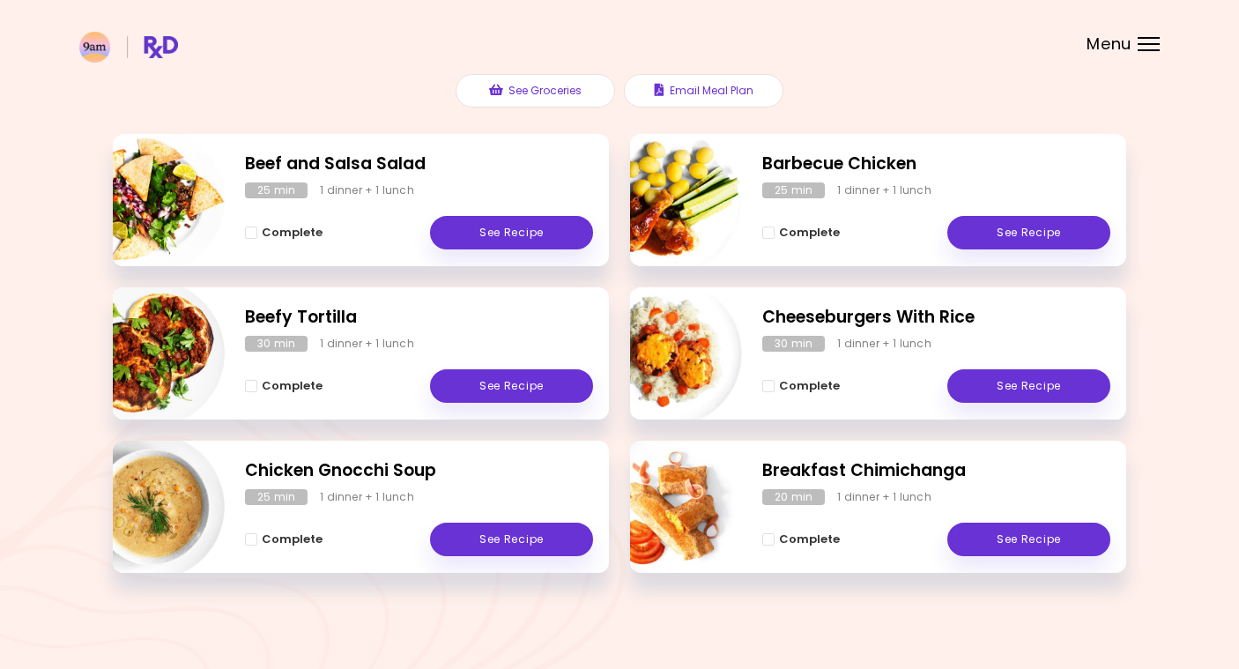
scroll to position [216, 0]
